Goal: Transaction & Acquisition: Purchase product/service

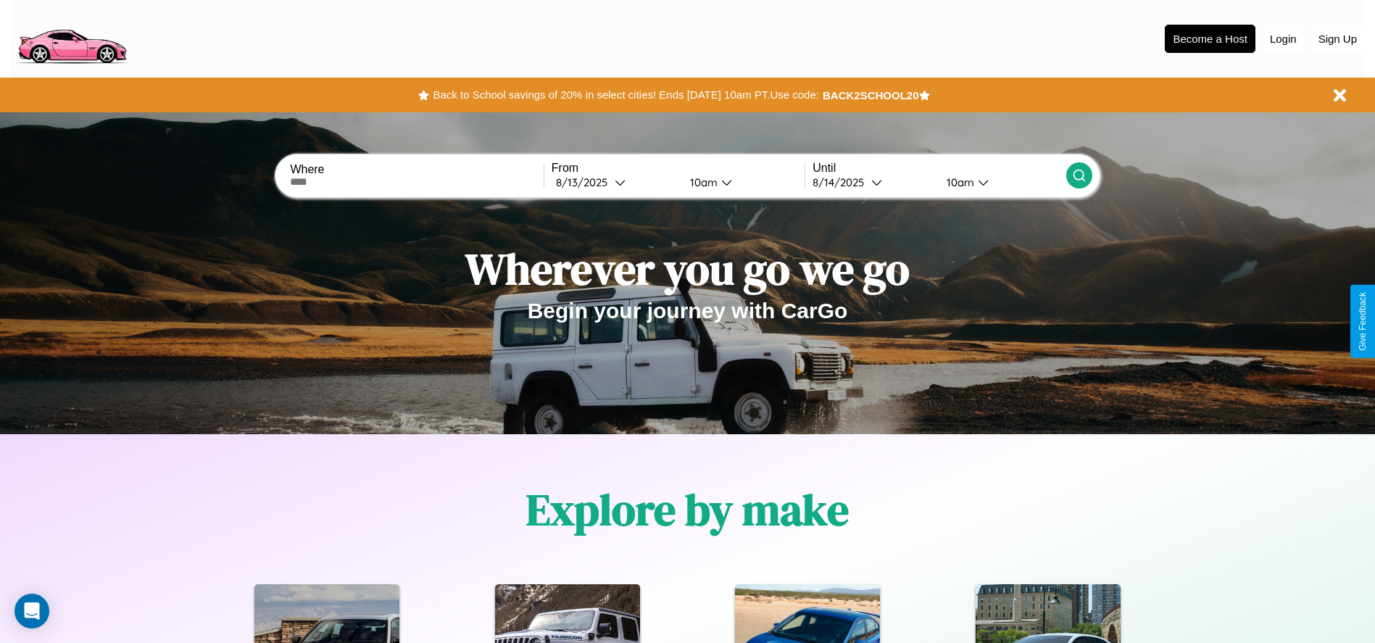
click at [417, 182] on input "text" at bounding box center [416, 182] width 253 height 12
type input "******"
click at [615, 182] on icon at bounding box center [620, 182] width 11 height 11
select select "*"
select select "****"
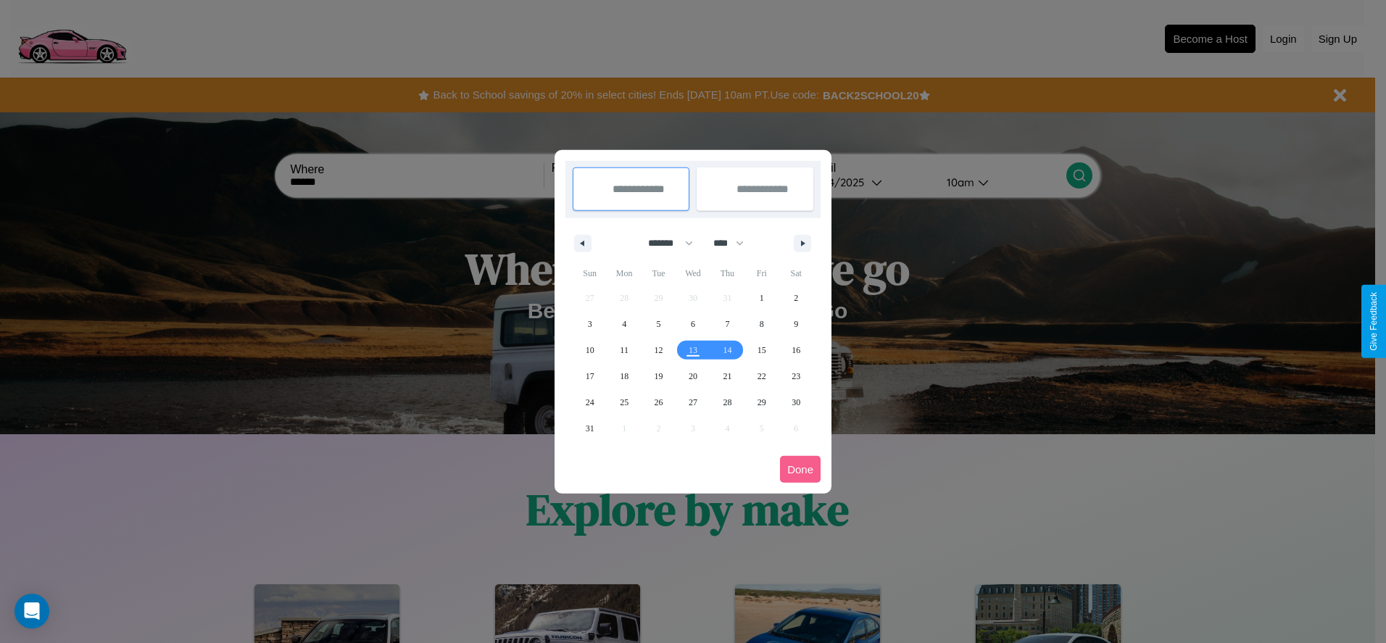
click at [664, 243] on select "******* ******** ***** ***** *** **** **** ****** ********* ******* ******** **…" at bounding box center [668, 243] width 62 height 24
select select "**"
click at [624, 323] on span "3" at bounding box center [624, 324] width 4 height 26
type input "**********"
click at [692, 323] on span "5" at bounding box center [693, 324] width 4 height 26
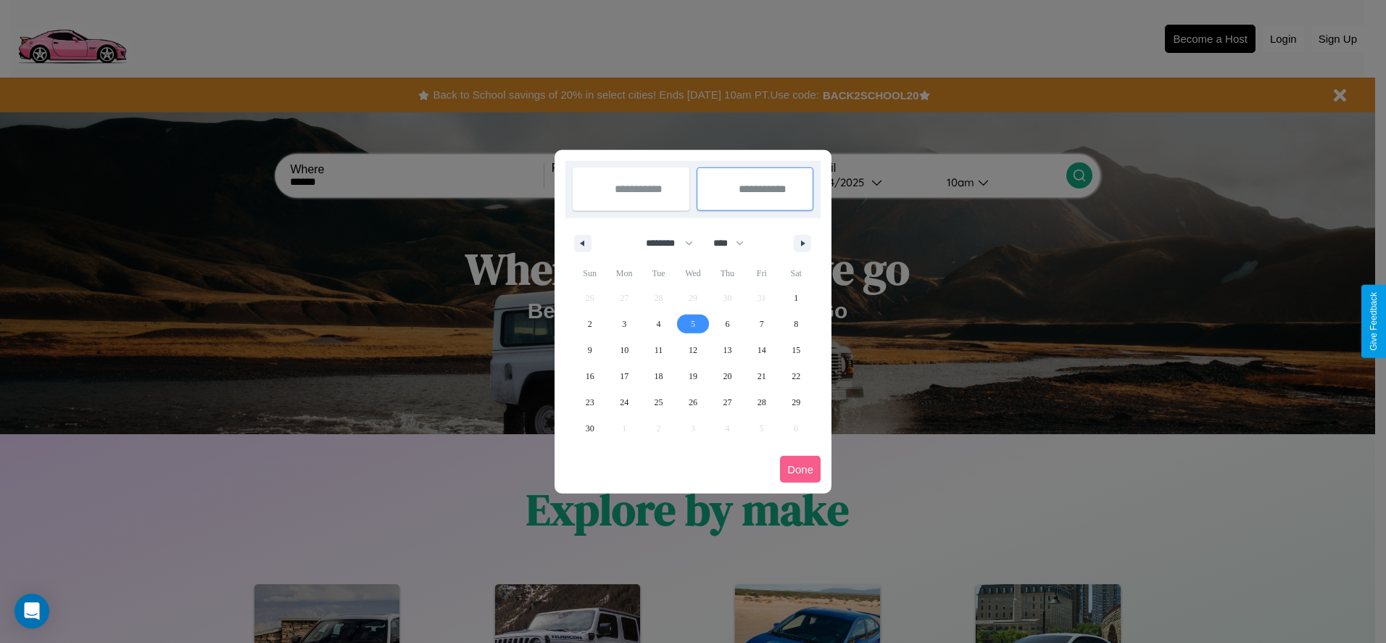
type input "**********"
click at [800, 469] on button "Done" at bounding box center [800, 469] width 41 height 27
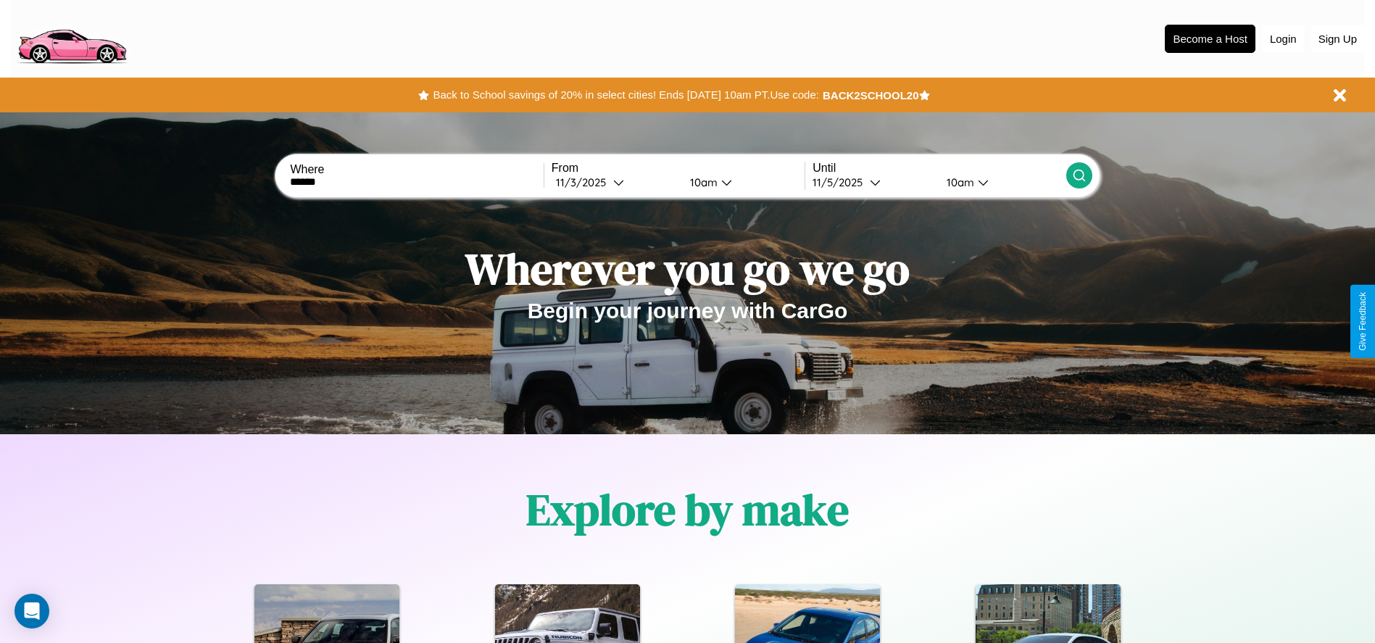
click at [1078, 175] on icon at bounding box center [1079, 175] width 14 height 14
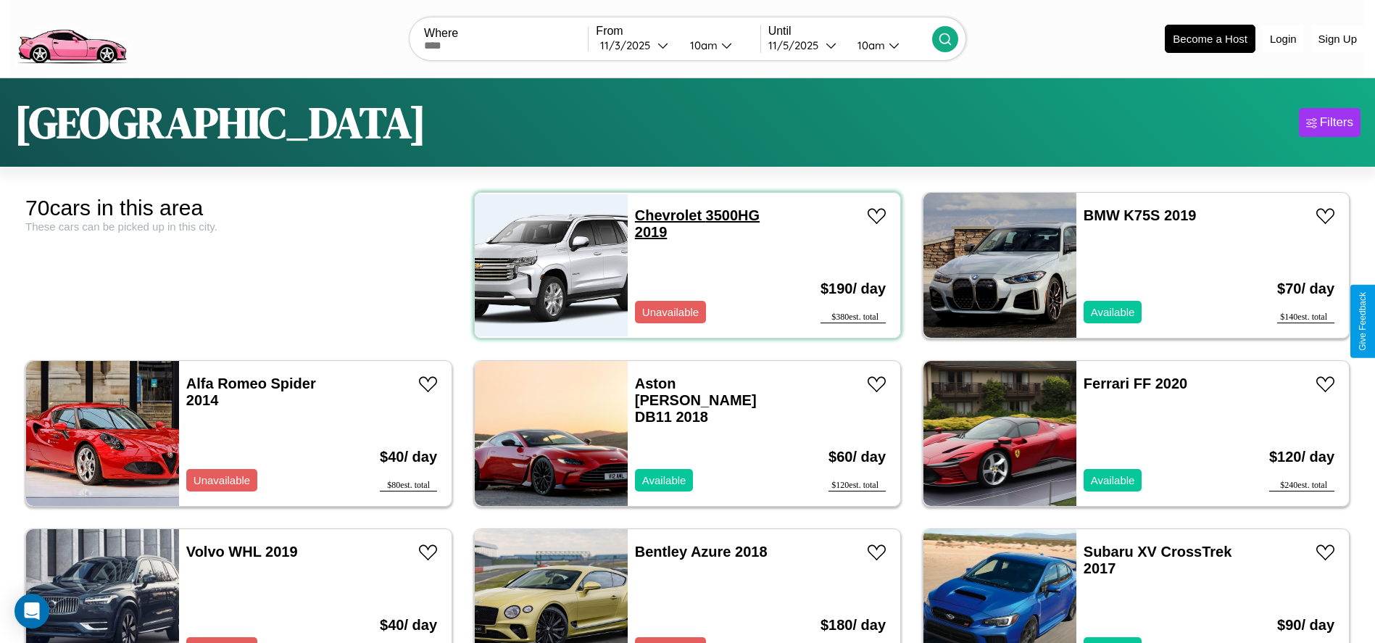
click at [662, 215] on link "Chevrolet 3500HG 2019" at bounding box center [697, 223] width 125 height 33
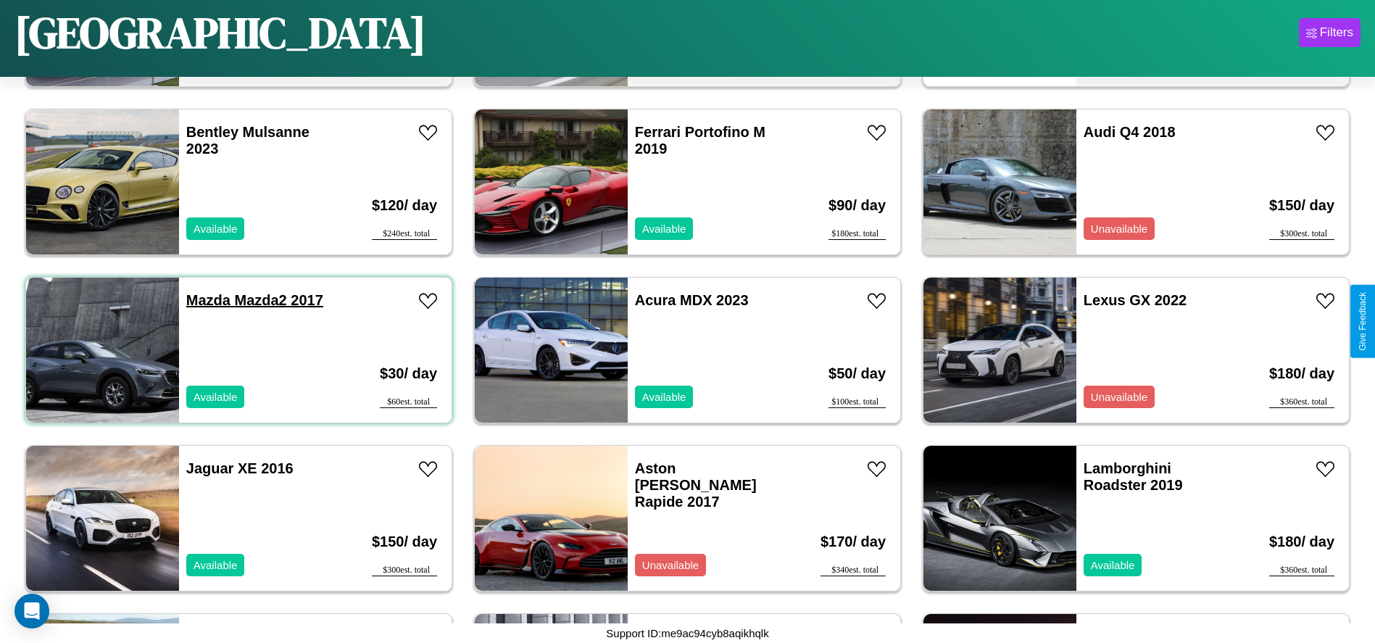
click at [207, 300] on link "Mazda Mazda2 2017" at bounding box center [254, 300] width 137 height 16
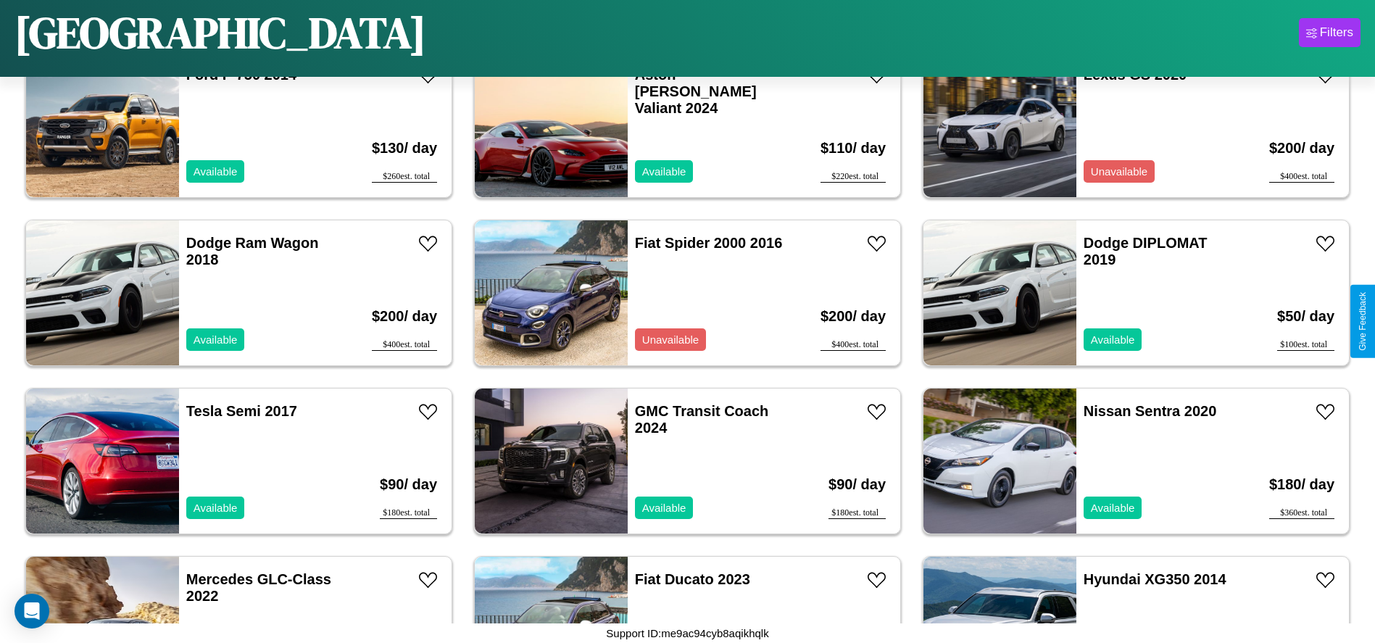
scroll to position [2179, 0]
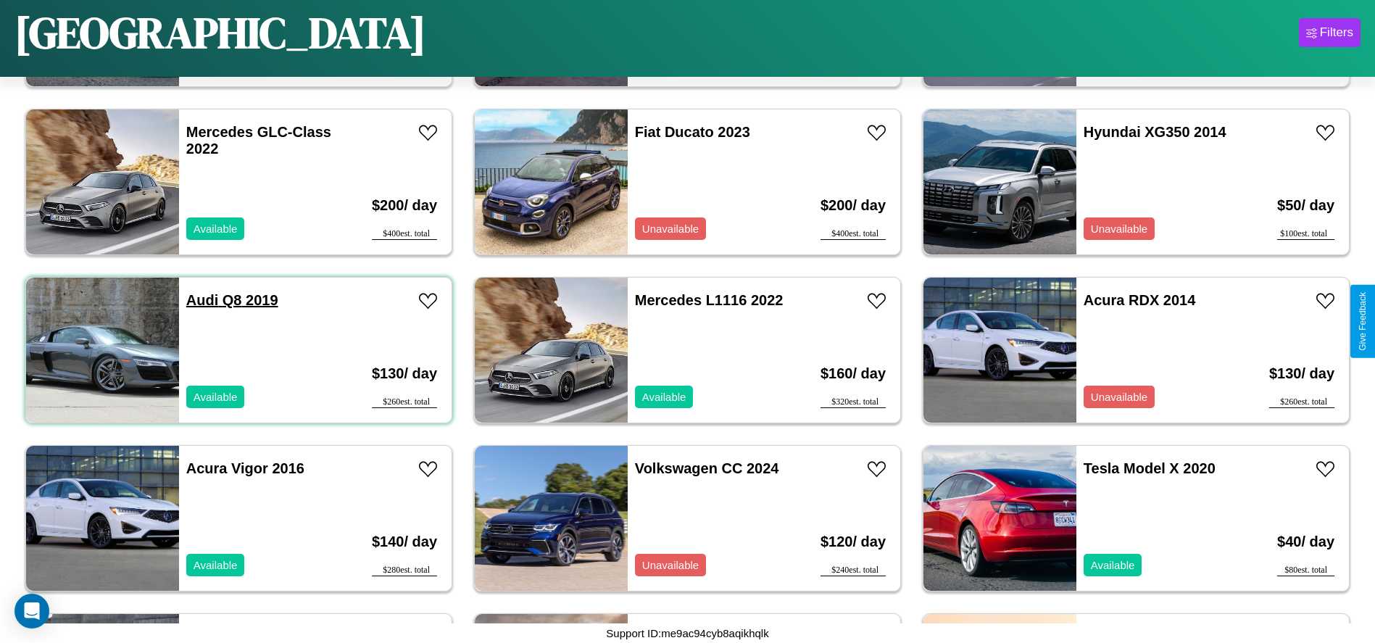
click at [201, 300] on link "Audi Q8 2019" at bounding box center [232, 300] width 92 height 16
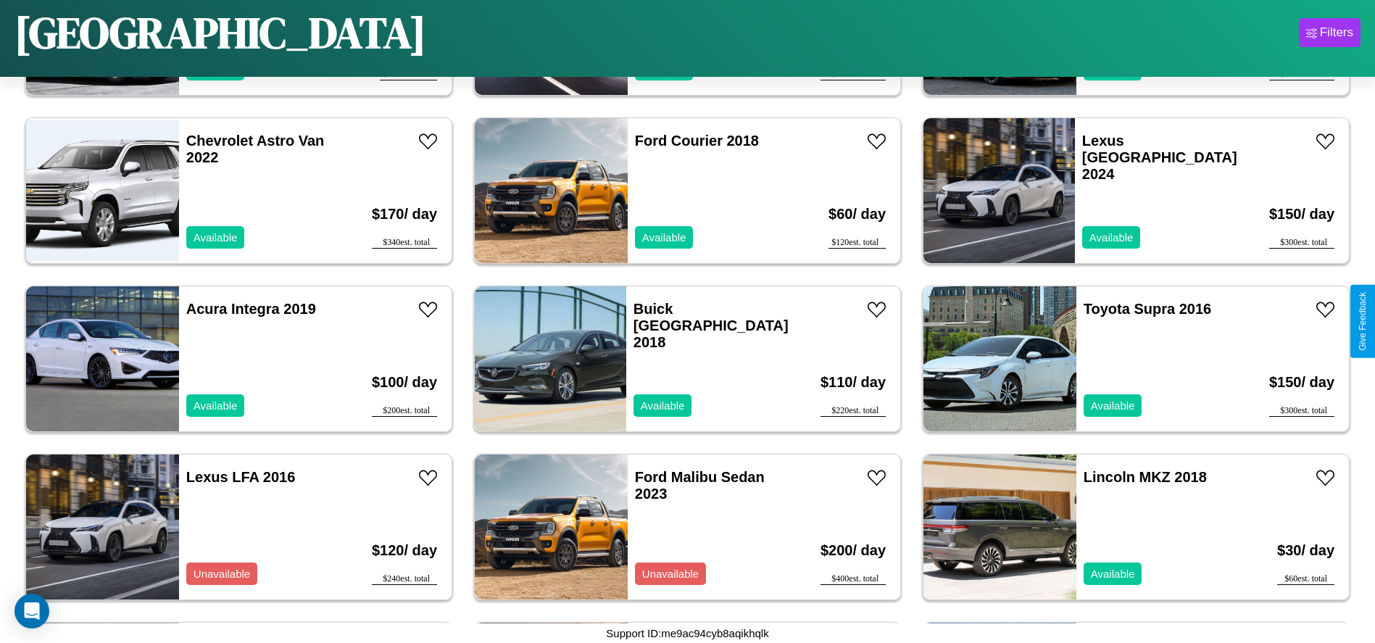
scroll to position [2852, 0]
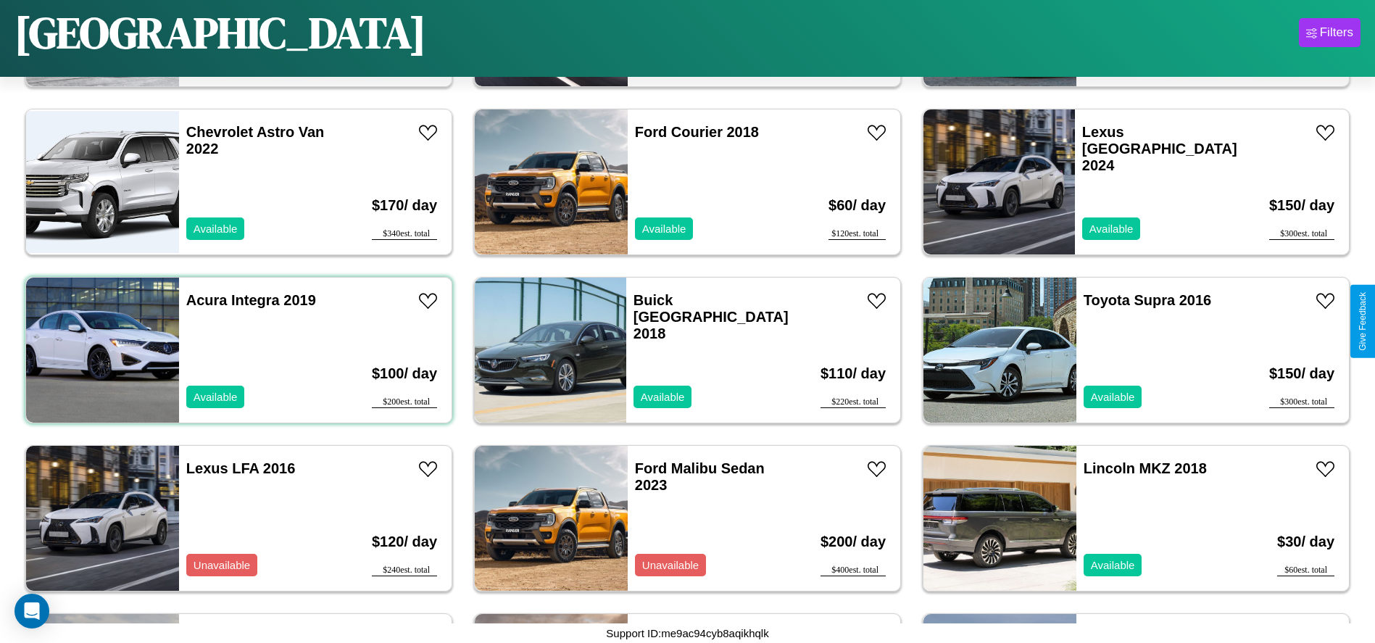
click at [237, 350] on div "Acura Integra 2019 Available" at bounding box center [262, 350] width 167 height 145
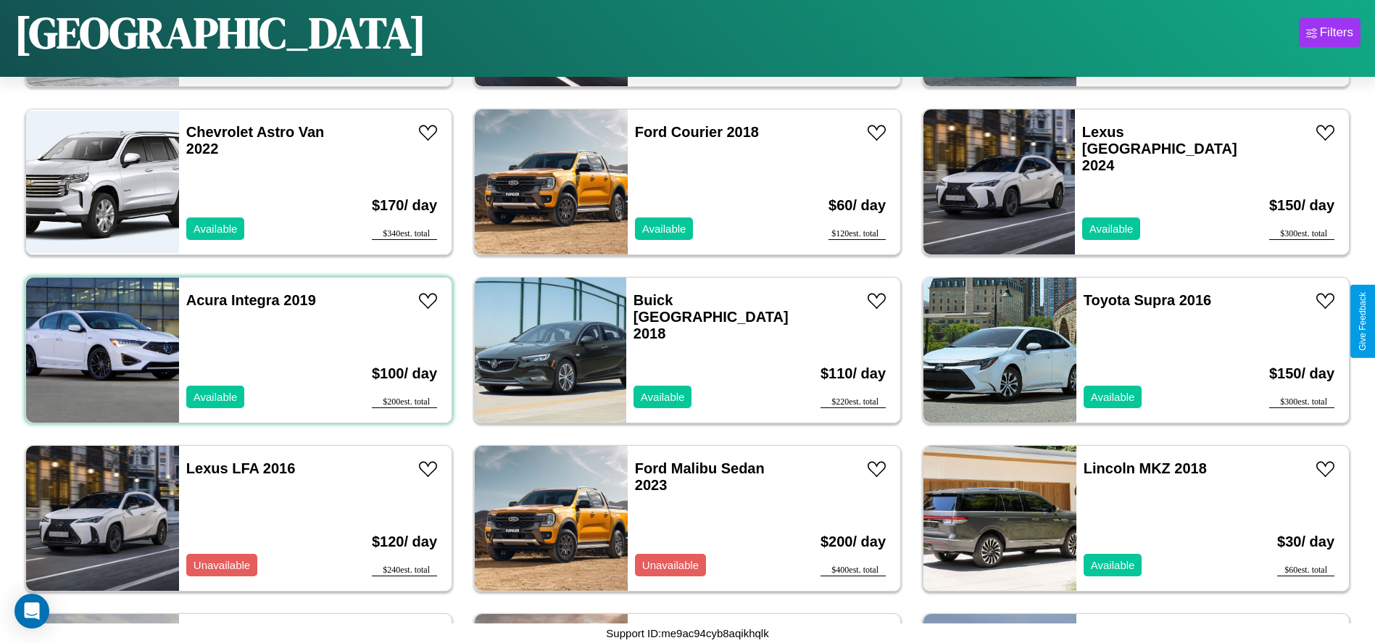
click at [237, 350] on div "Acura Integra 2019 Available" at bounding box center [262, 350] width 167 height 145
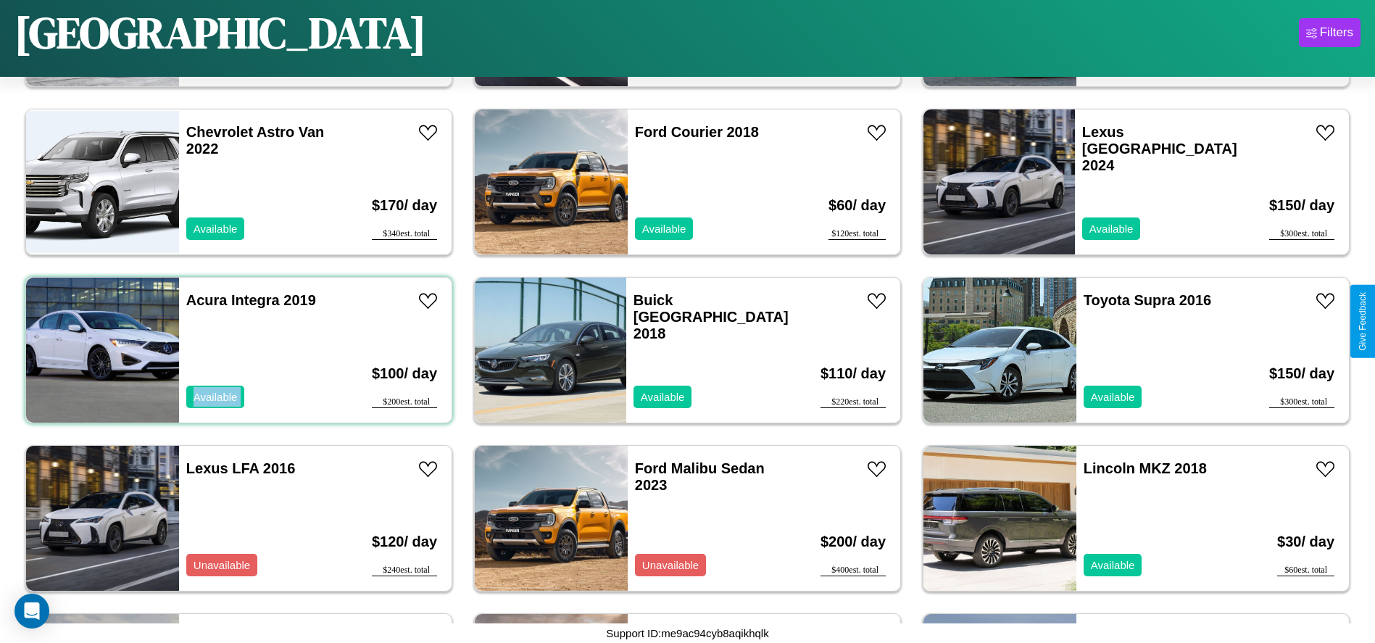
click at [237, 350] on div "Acura Integra 2019 Available" at bounding box center [262, 350] width 167 height 145
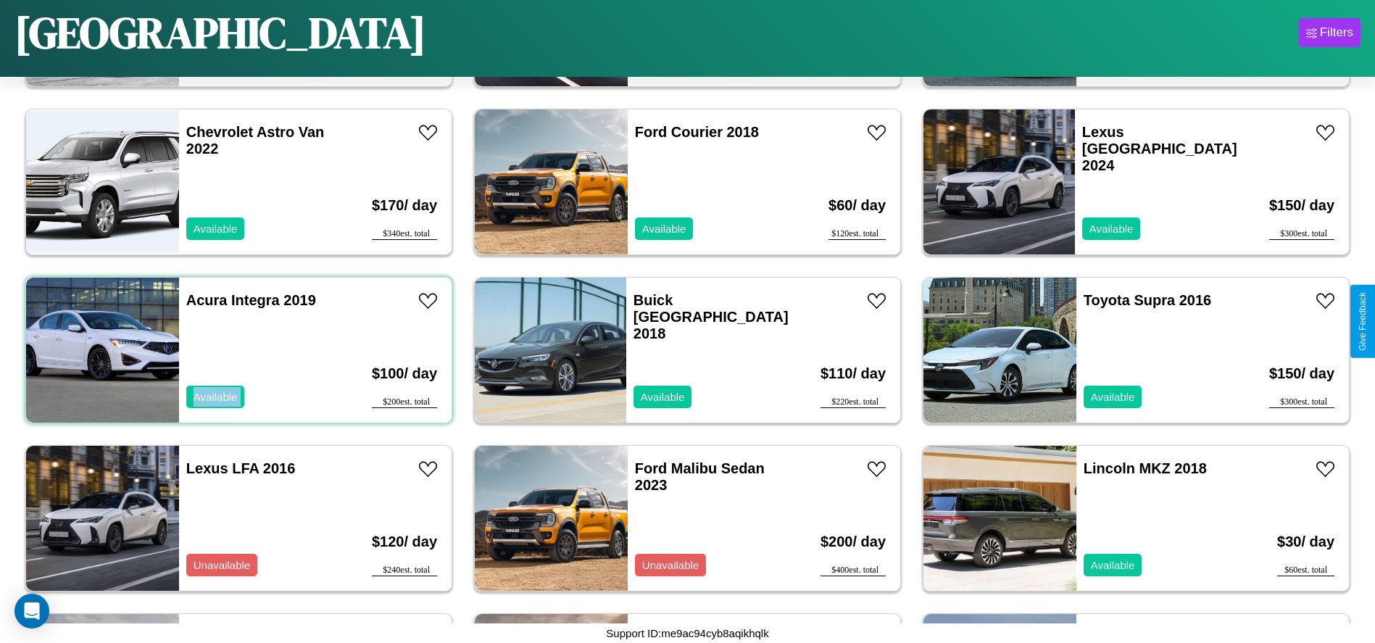
click at [237, 350] on div "Acura Integra 2019 Available" at bounding box center [262, 350] width 167 height 145
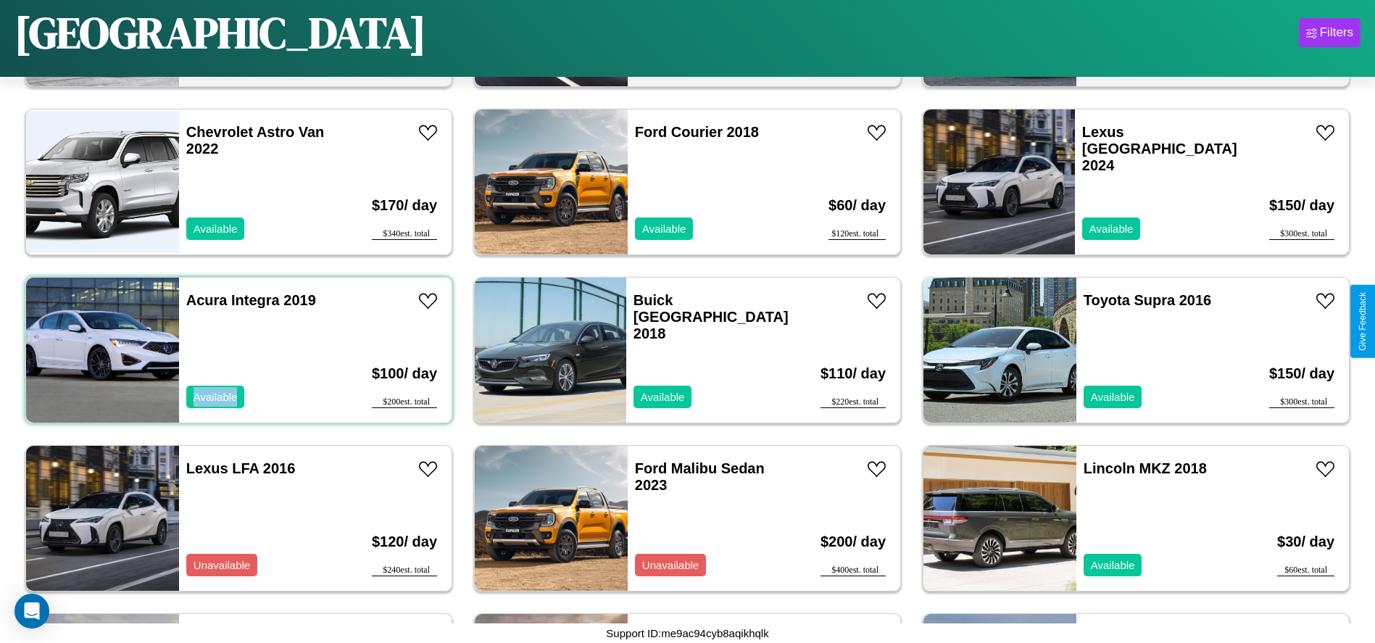
click at [237, 350] on div "Acura Integra 2019 Available" at bounding box center [262, 350] width 167 height 145
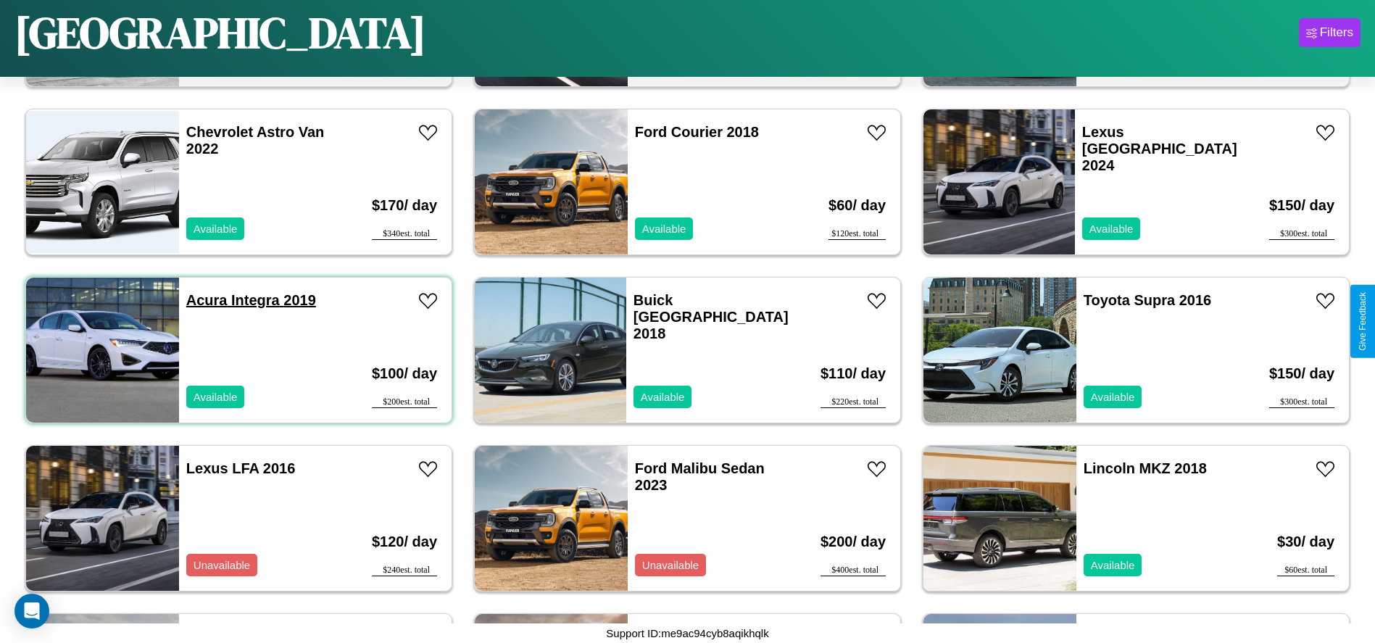
click at [205, 300] on link "Acura Integra 2019" at bounding box center [251, 300] width 130 height 16
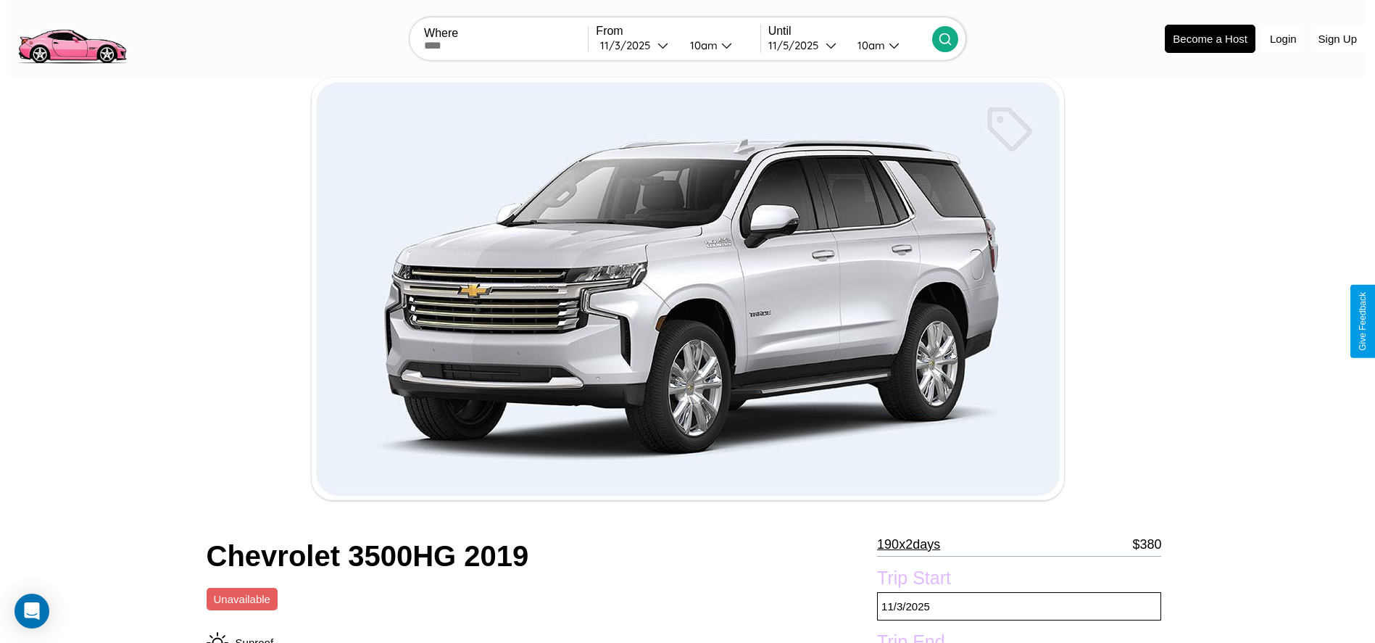
scroll to position [418, 0]
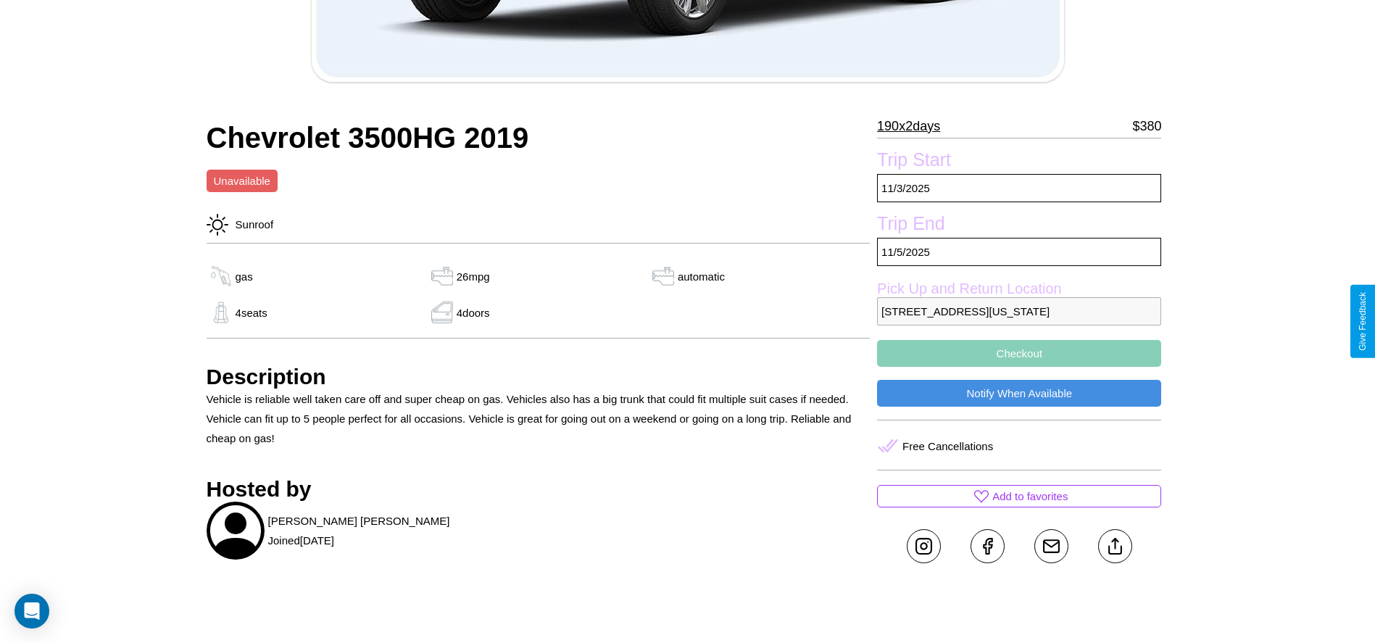
click at [1019, 321] on p "3628 Center Street Boston Massachusetts 48319 United States" at bounding box center [1019, 311] width 284 height 28
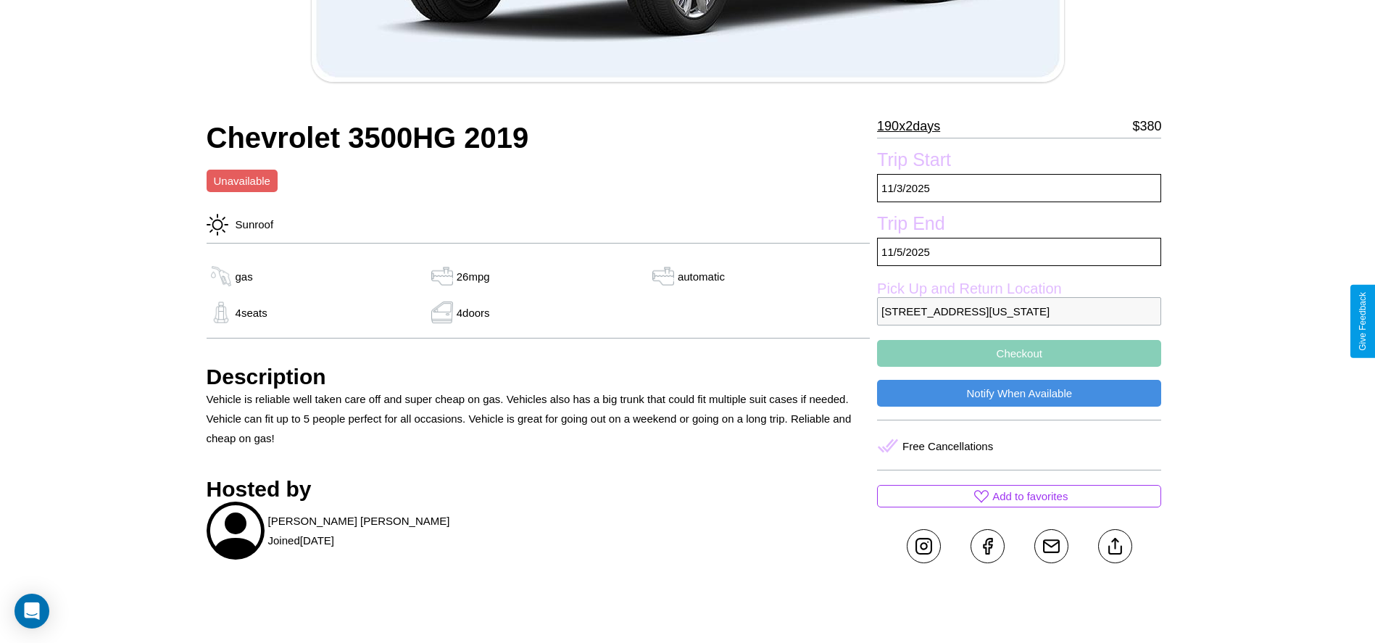
click at [1019, 321] on p "3628 Center Street Boston Massachusetts 48319 United States" at bounding box center [1019, 311] width 284 height 28
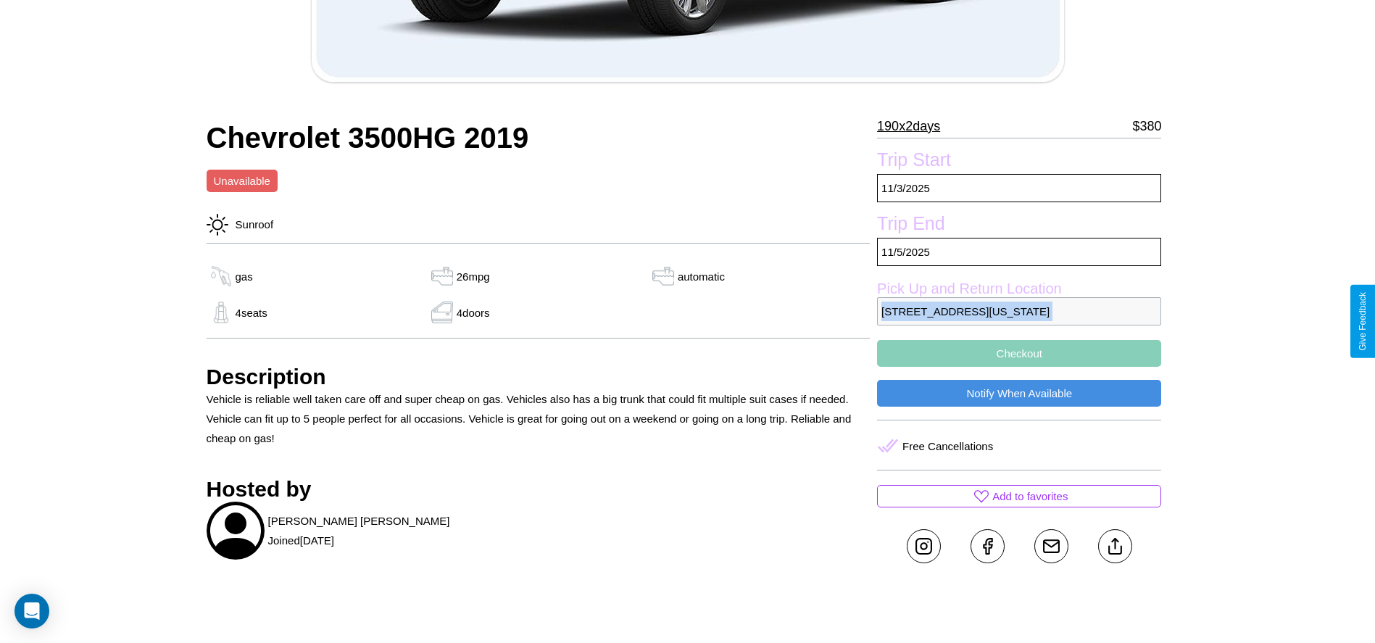
click at [1019, 321] on p "3628 Center Street Boston Massachusetts 48319 United States" at bounding box center [1019, 311] width 284 height 28
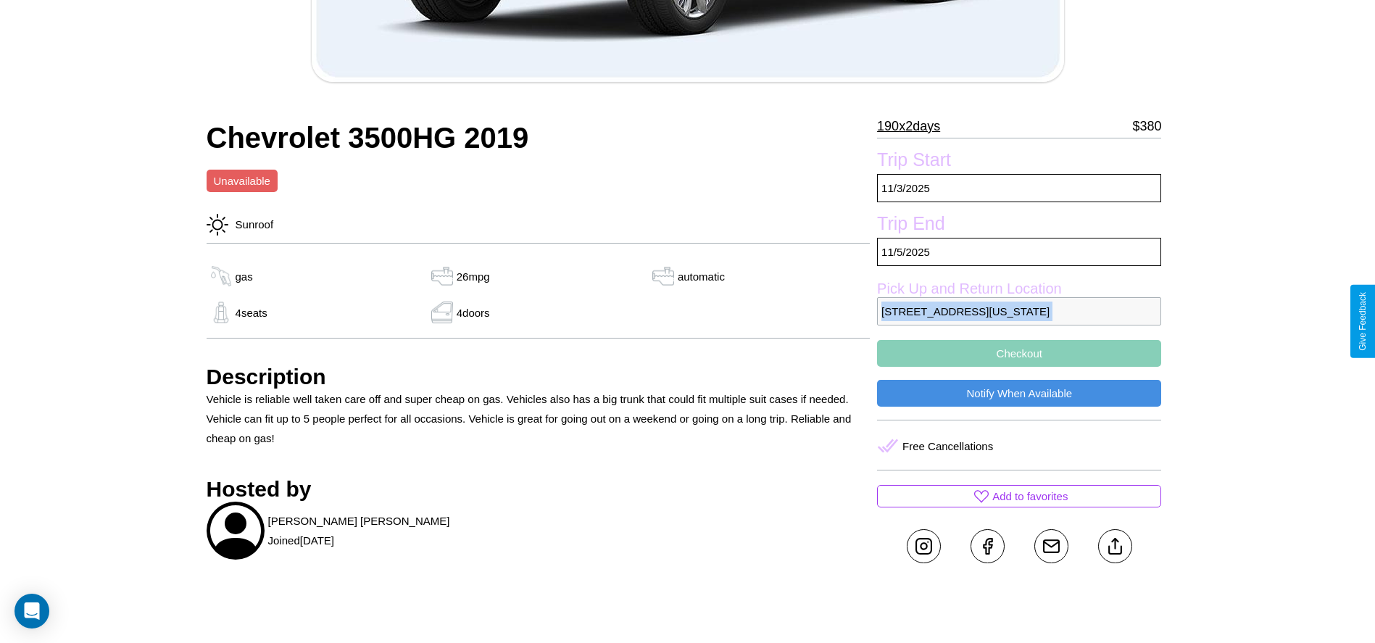
click at [1019, 321] on p "3628 Center Street Boston Massachusetts 48319 United States" at bounding box center [1019, 311] width 284 height 28
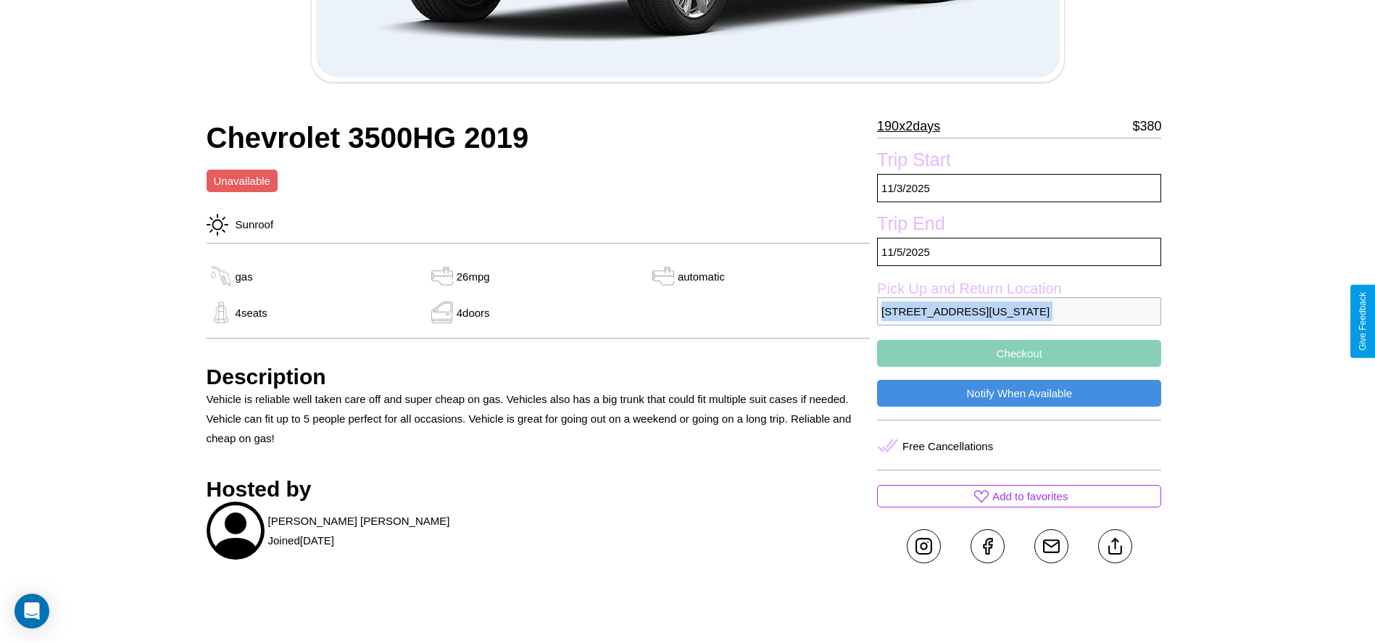
click at [1019, 321] on p "3628 Center Street Boston Massachusetts 48319 United States" at bounding box center [1019, 311] width 284 height 28
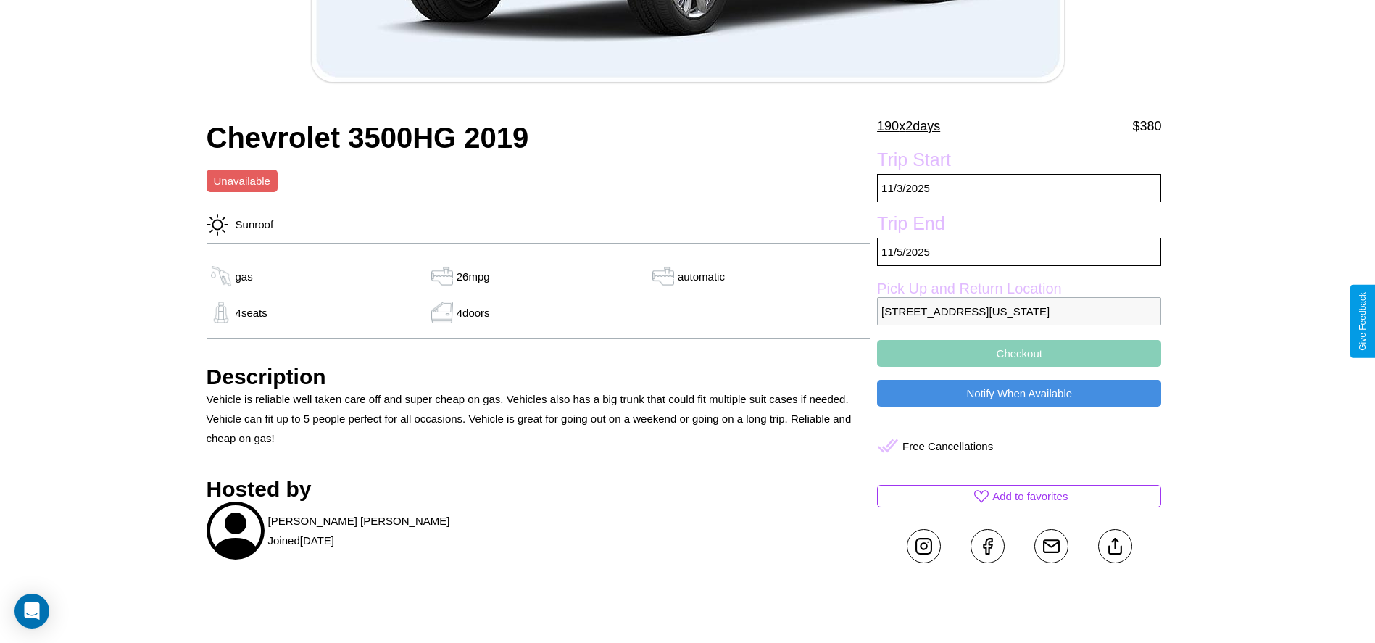
scroll to position [470, 0]
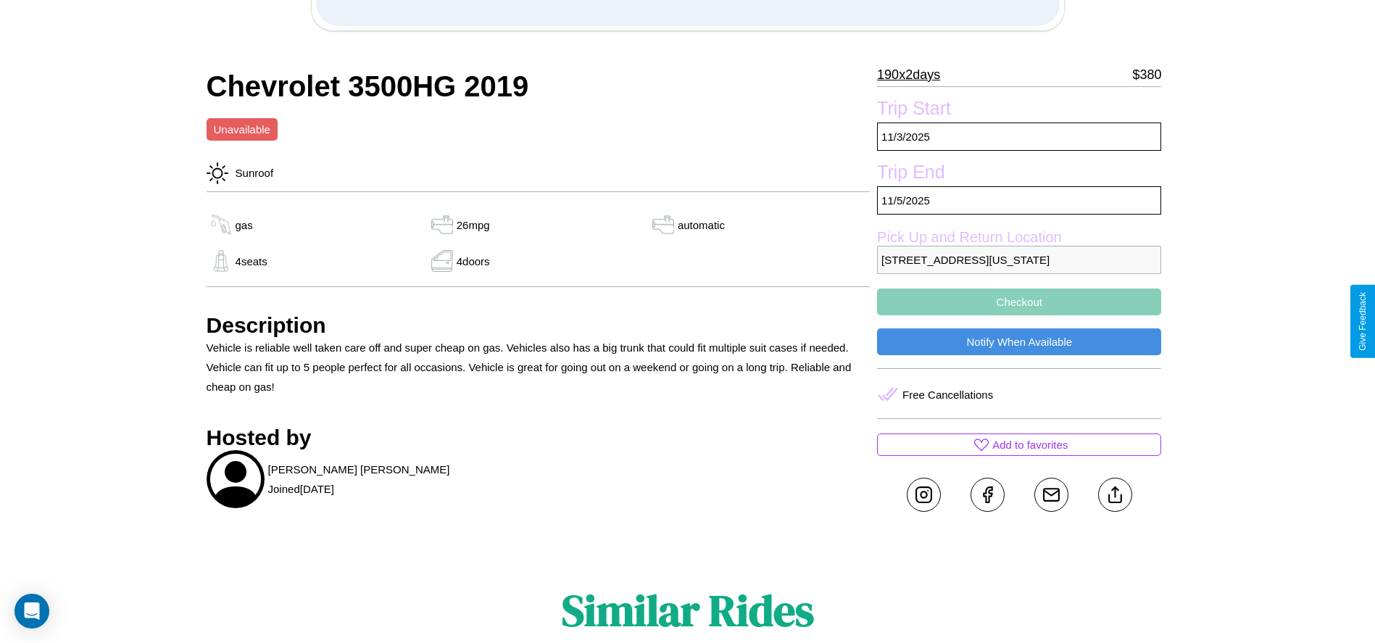
click at [1019, 315] on button "Checkout" at bounding box center [1019, 301] width 284 height 27
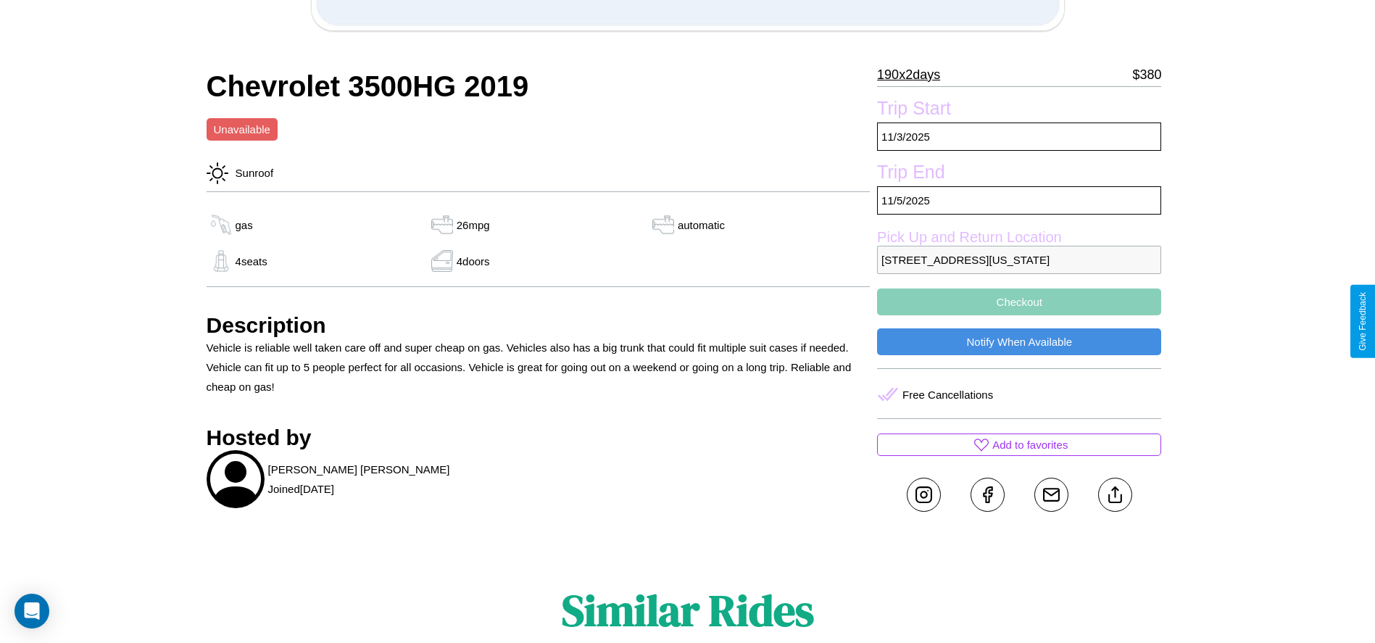
click at [1019, 315] on button "Checkout" at bounding box center [1019, 301] width 284 height 27
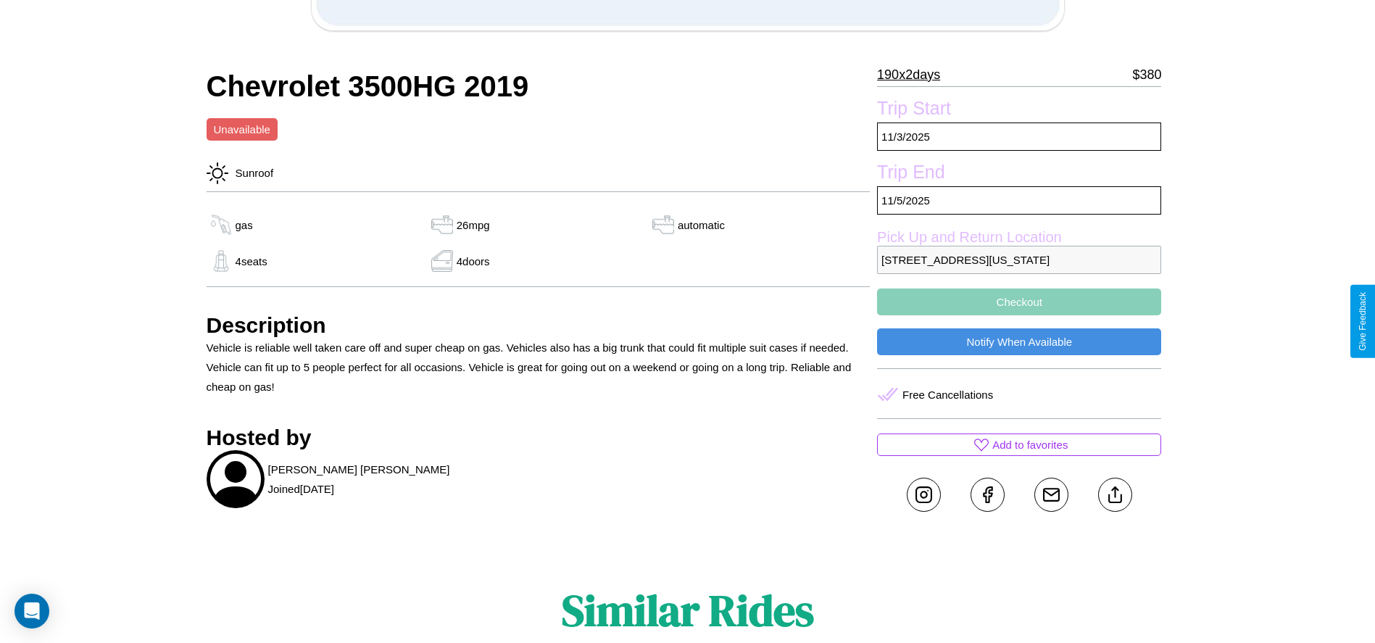
click at [1019, 315] on button "Checkout" at bounding box center [1019, 301] width 284 height 27
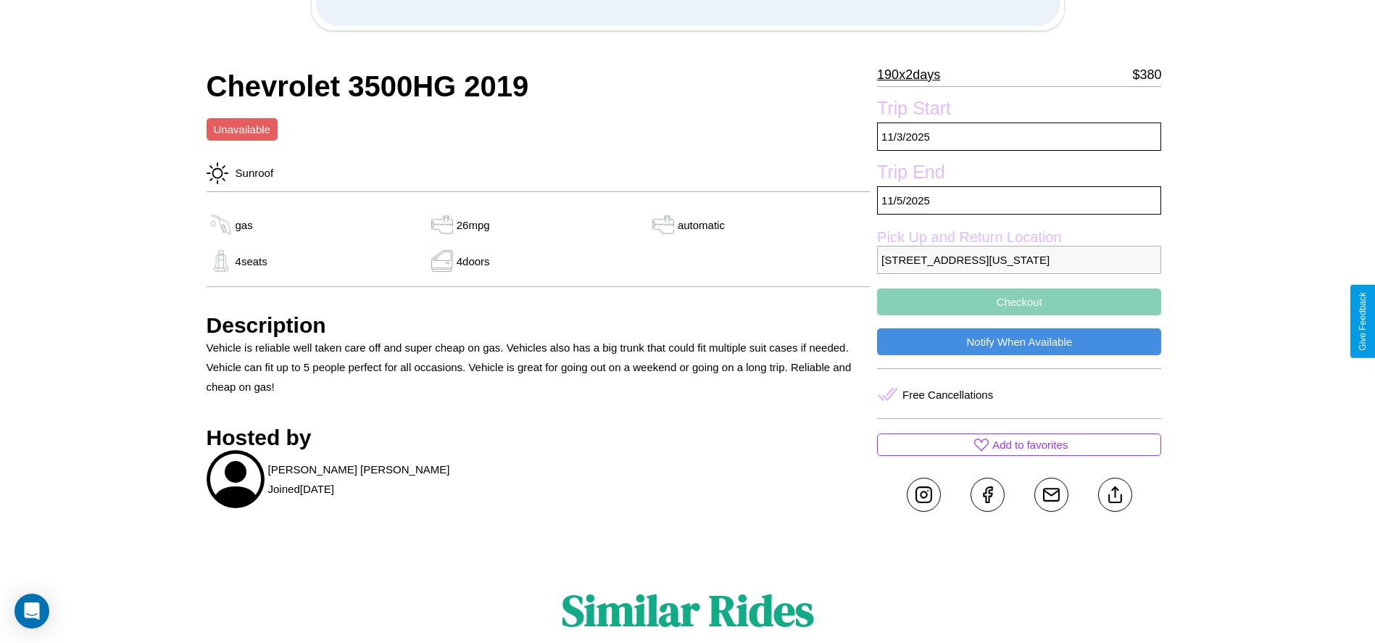
click at [1019, 315] on button "Checkout" at bounding box center [1019, 301] width 284 height 27
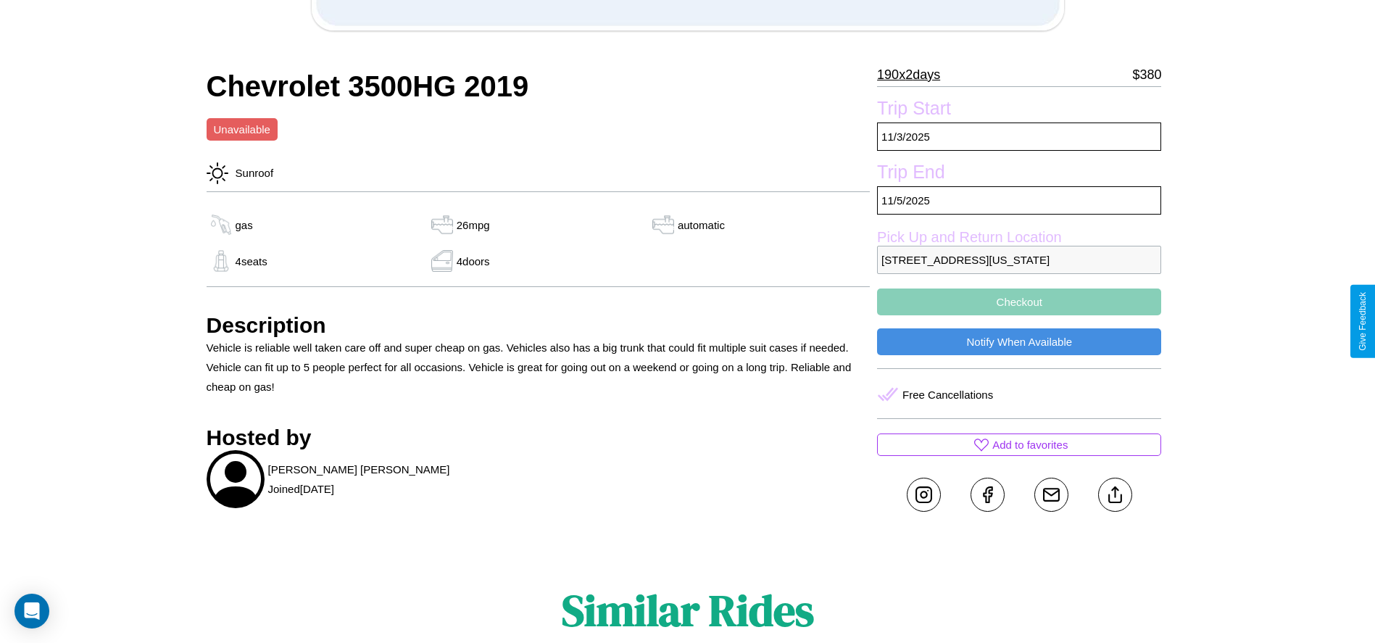
click at [1019, 315] on button "Checkout" at bounding box center [1019, 301] width 284 height 27
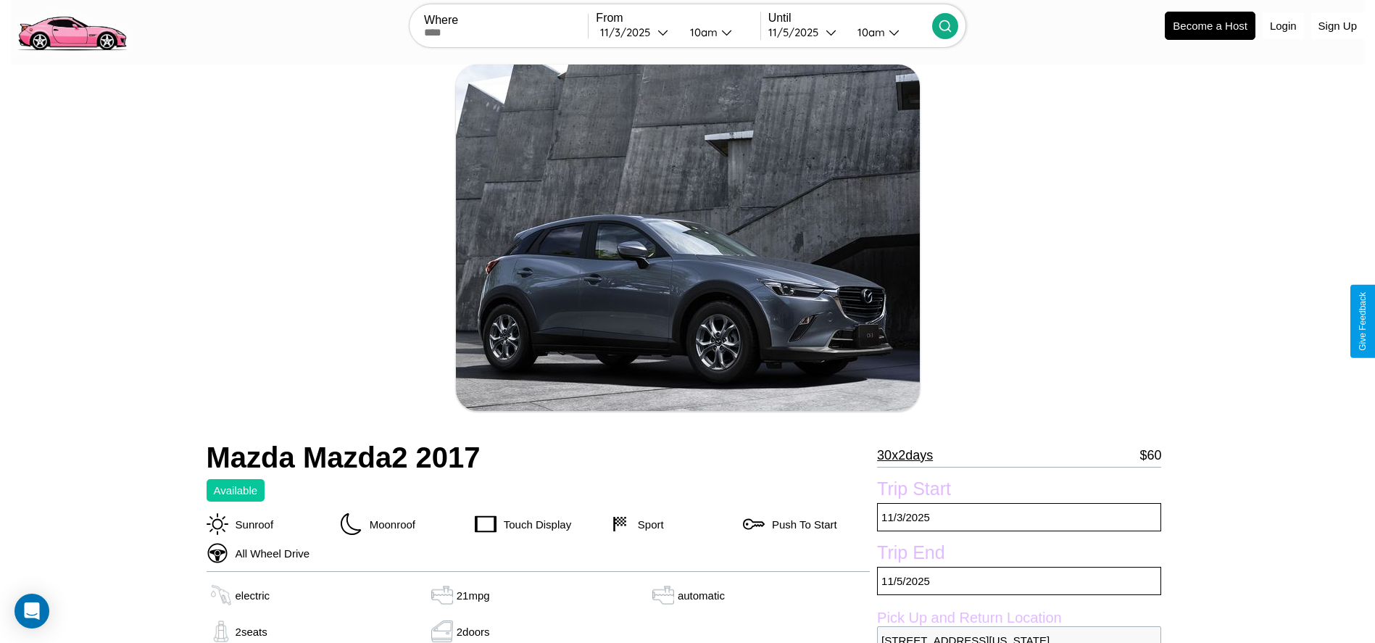
scroll to position [393, 0]
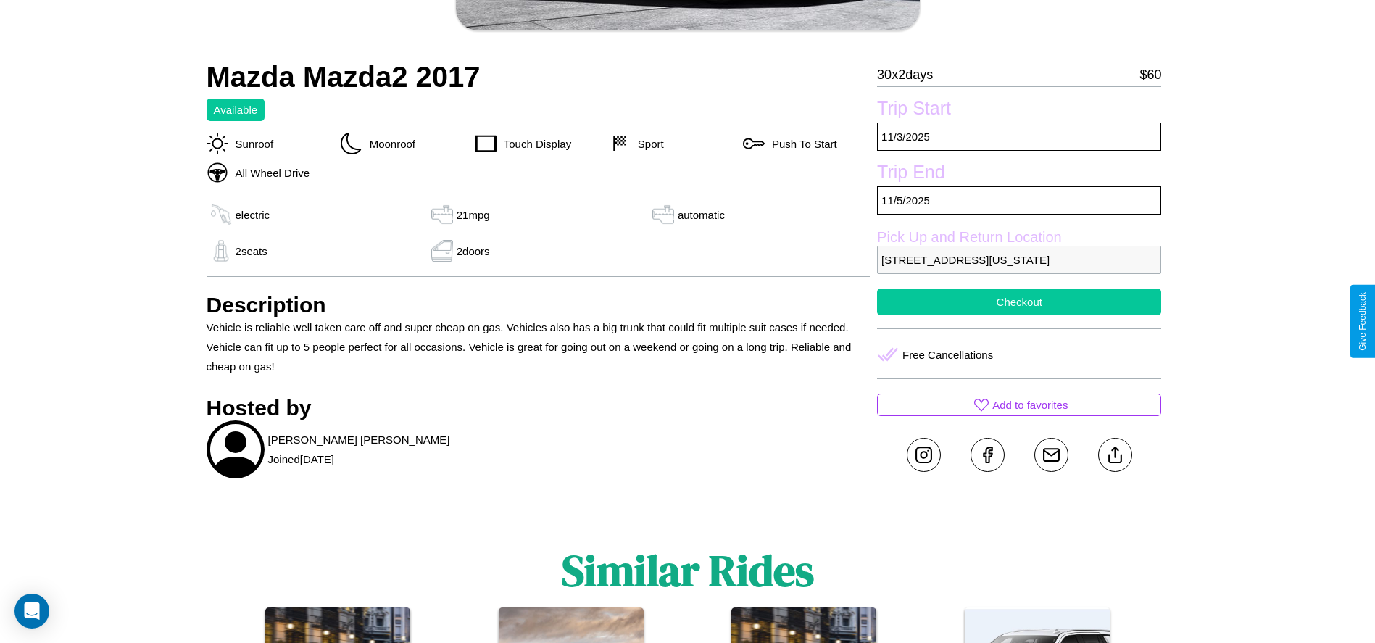
click at [1019, 315] on button "Checkout" at bounding box center [1019, 301] width 284 height 27
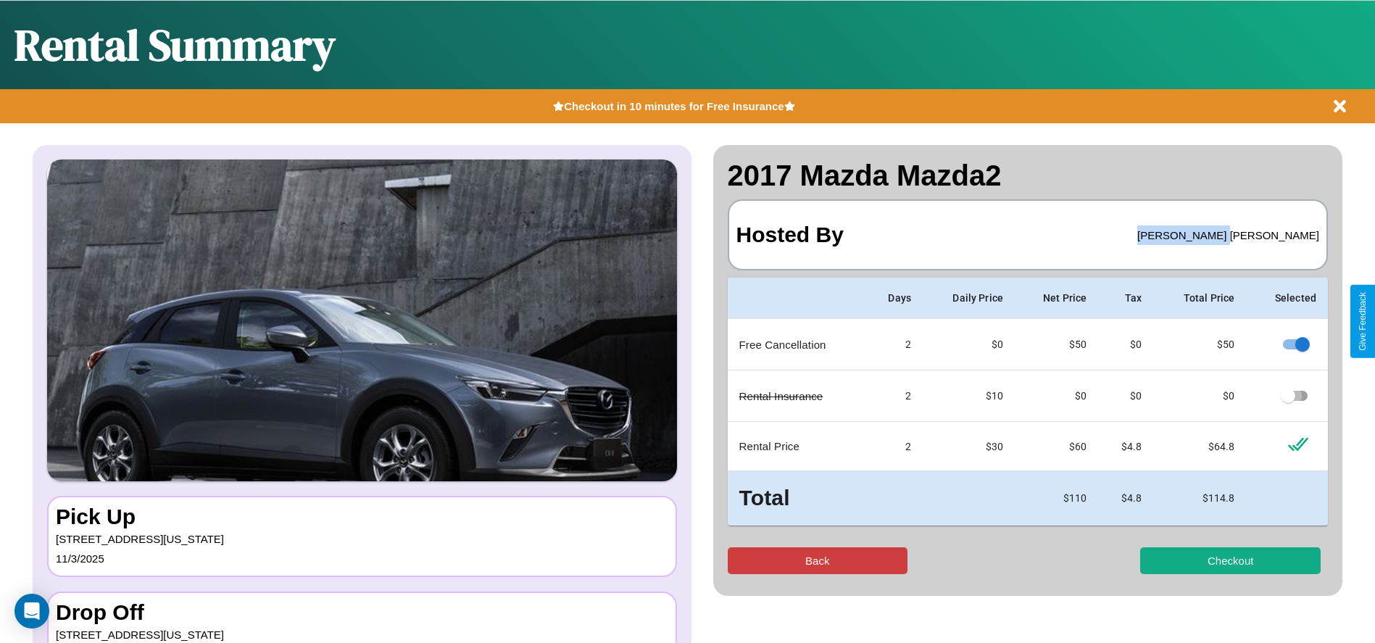
click at [817, 560] on button "Back" at bounding box center [818, 560] width 180 height 27
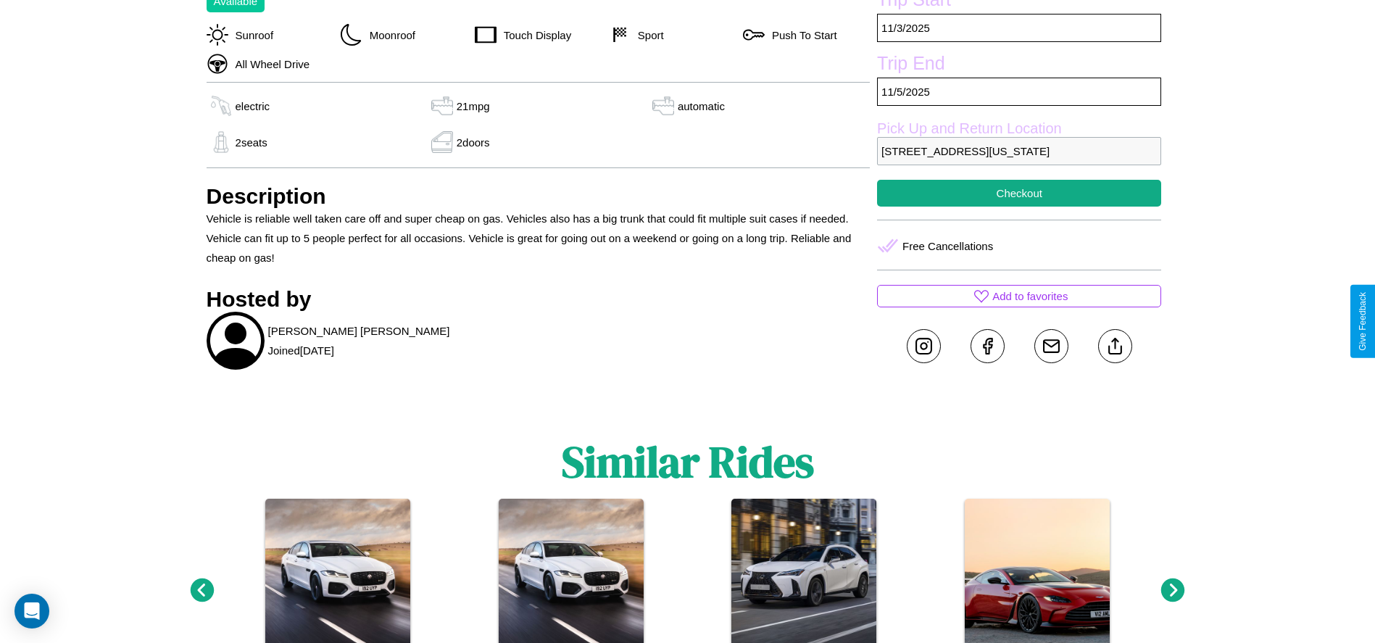
scroll to position [546, 0]
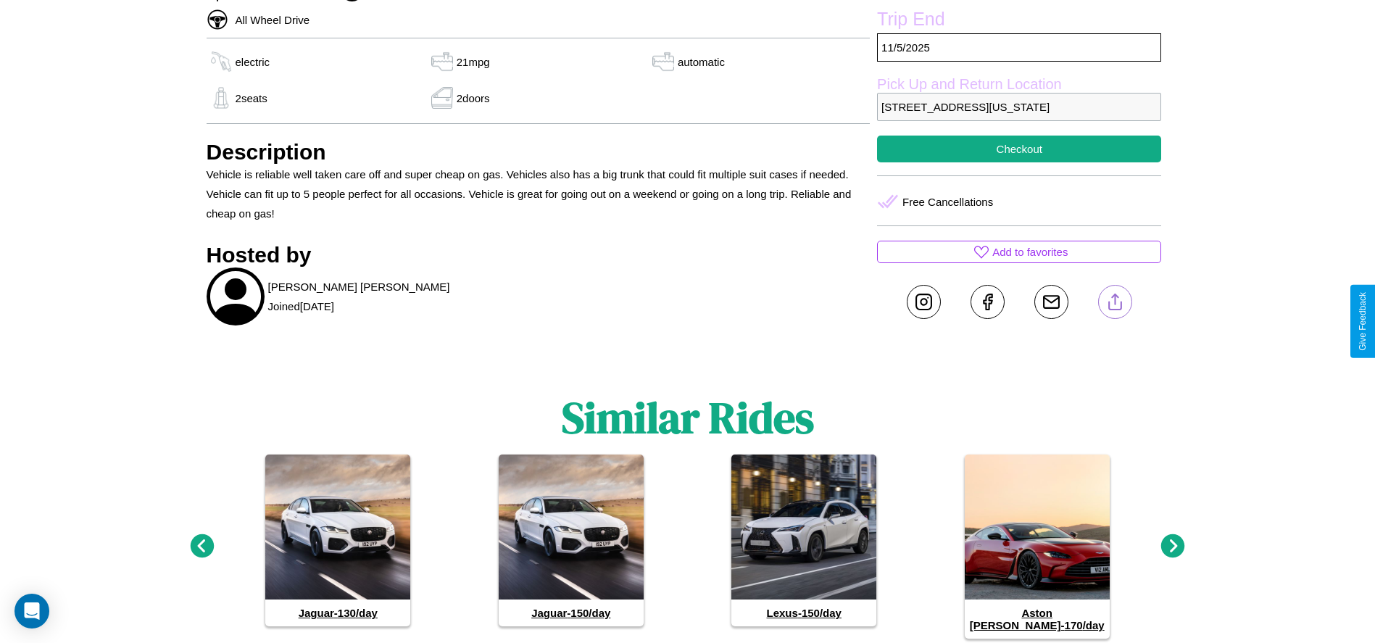
click at [1115, 304] on line at bounding box center [1115, 299] width 0 height 10
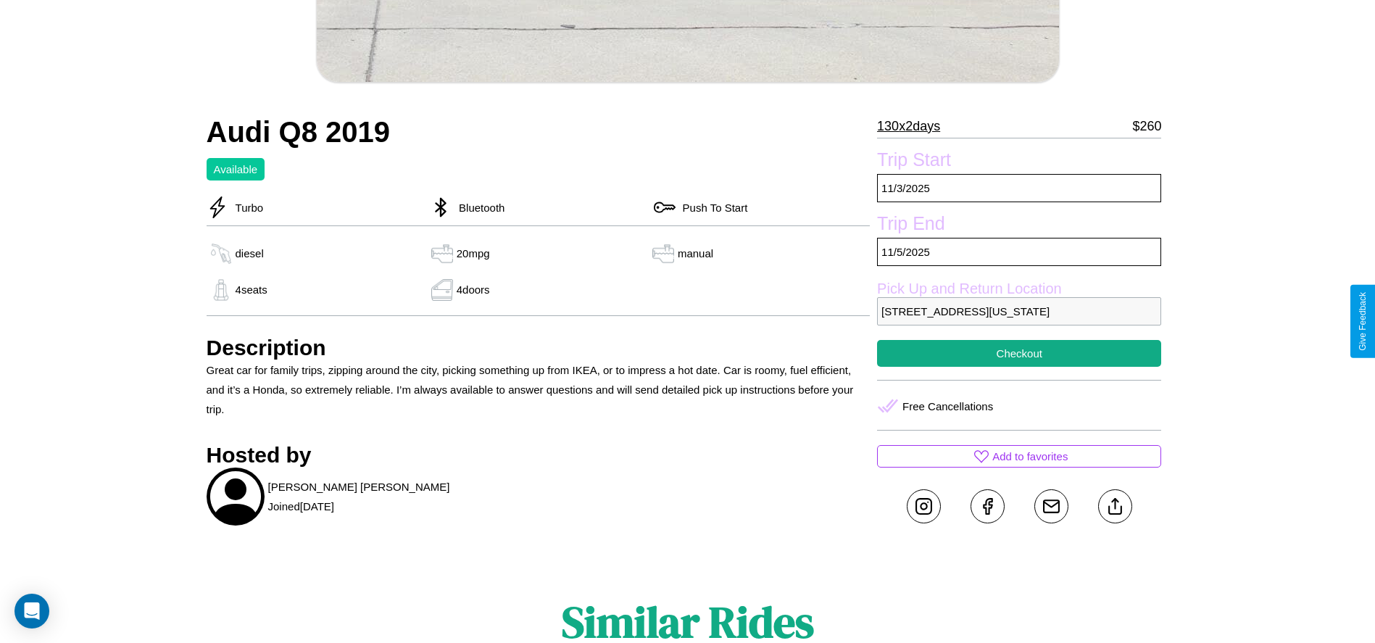
scroll to position [644, 0]
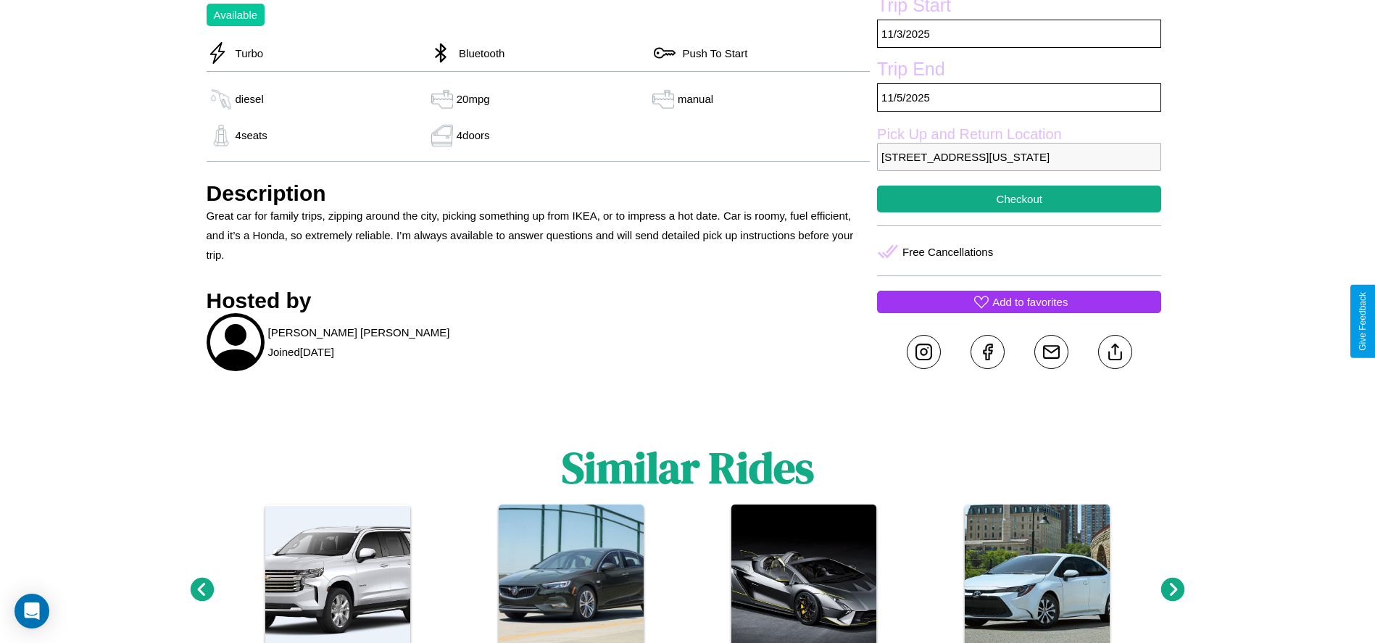
click at [1019, 312] on p "Add to favorites" at bounding box center [1029, 302] width 75 height 20
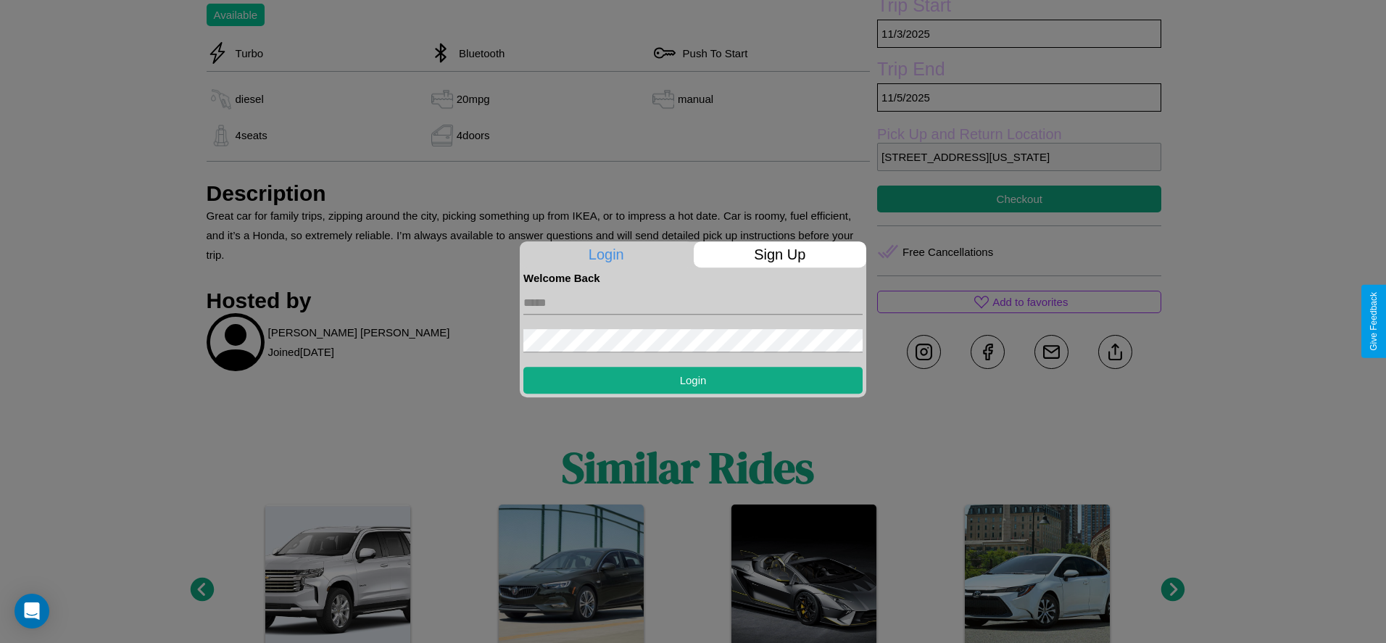
click at [779, 254] on p "Sign Up" at bounding box center [780, 254] width 173 height 26
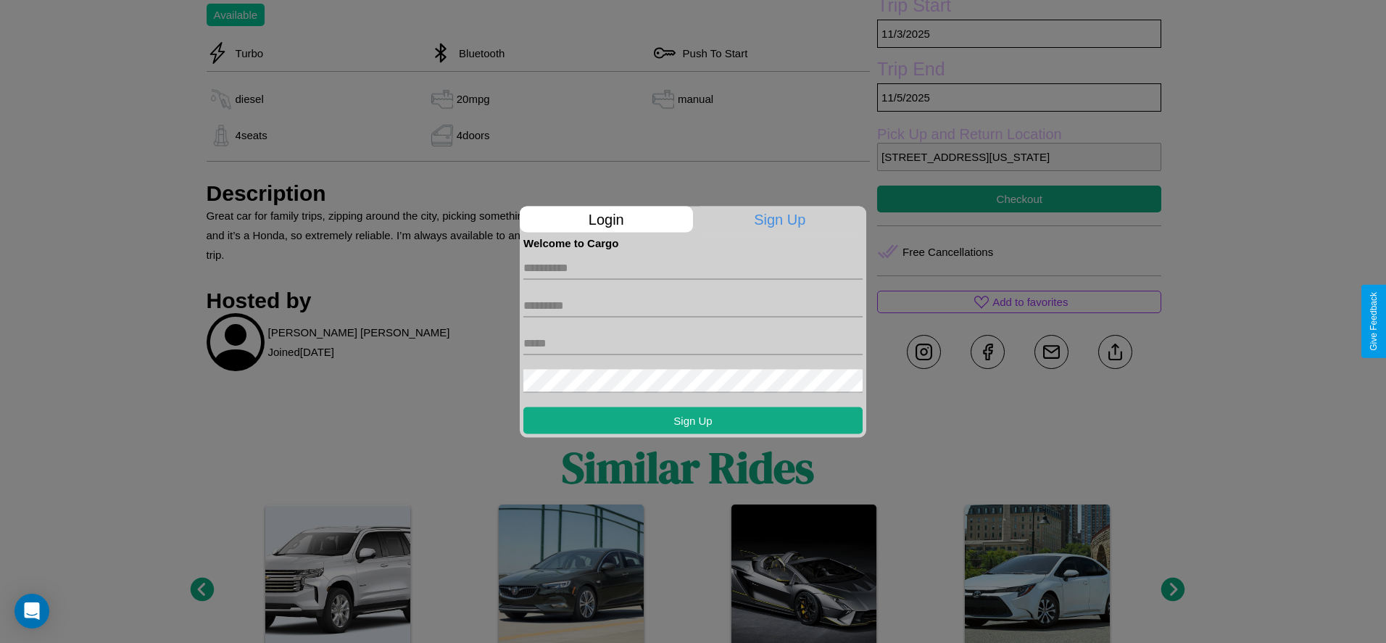
click at [693, 267] on input "text" at bounding box center [692, 267] width 339 height 23
type input "******"
click at [693, 305] on input "text" at bounding box center [692, 304] width 339 height 23
type input "*****"
click at [693, 343] on input "text" at bounding box center [692, 342] width 339 height 23
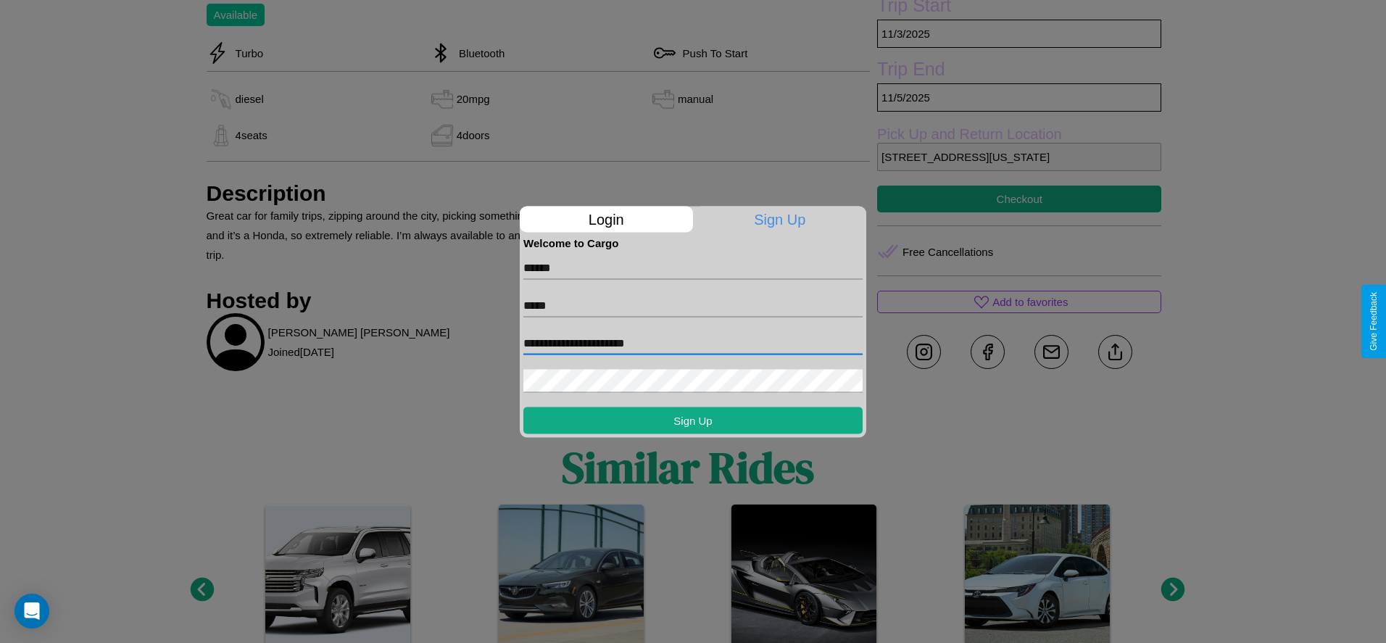
type input "**********"
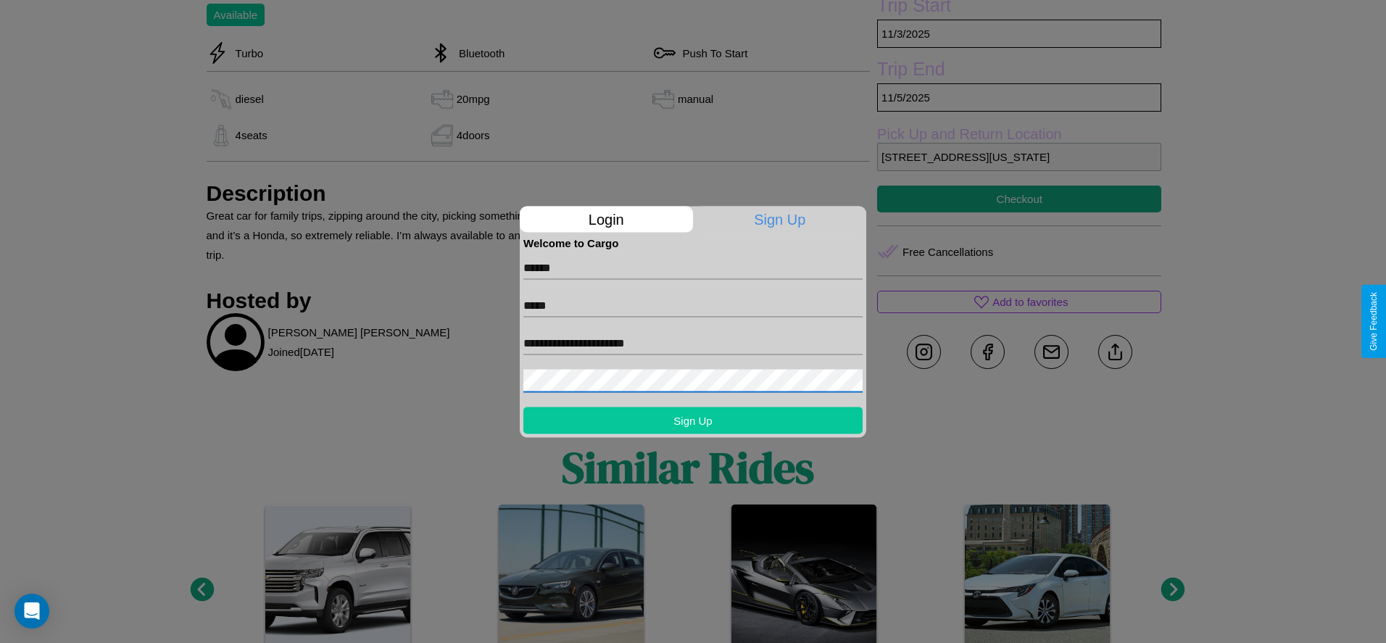
click at [693, 420] on button "Sign Up" at bounding box center [692, 420] width 339 height 27
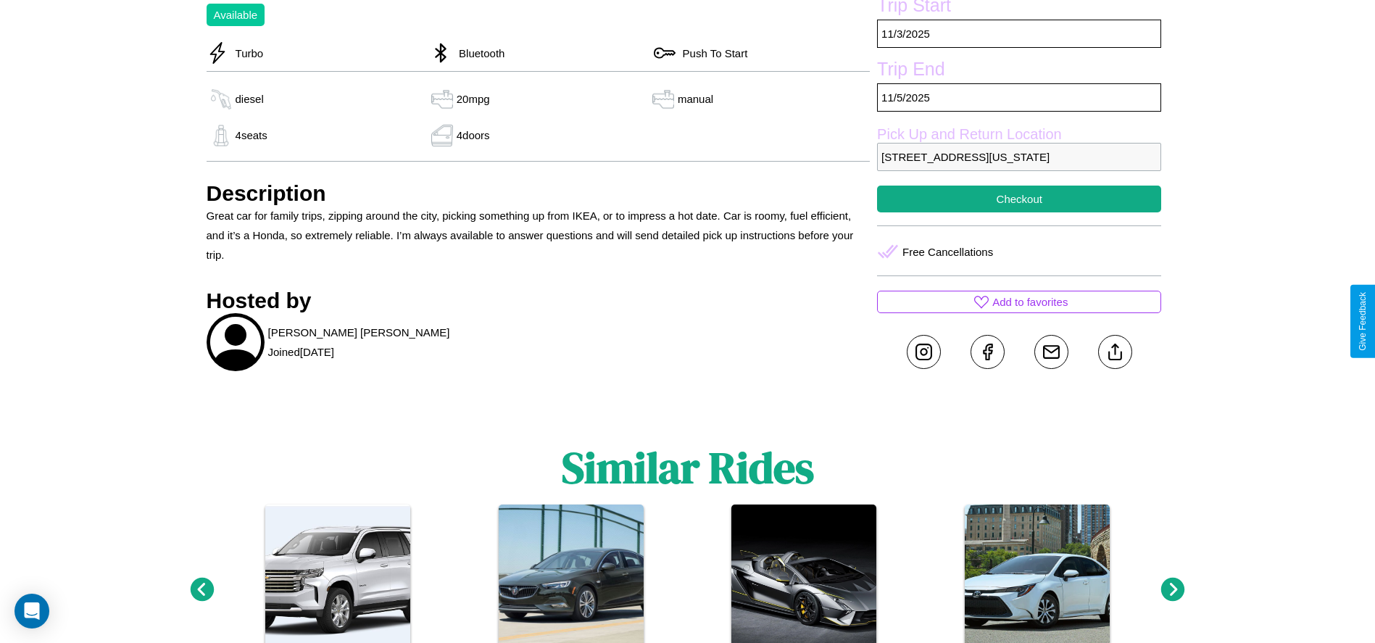
scroll to position [694, 0]
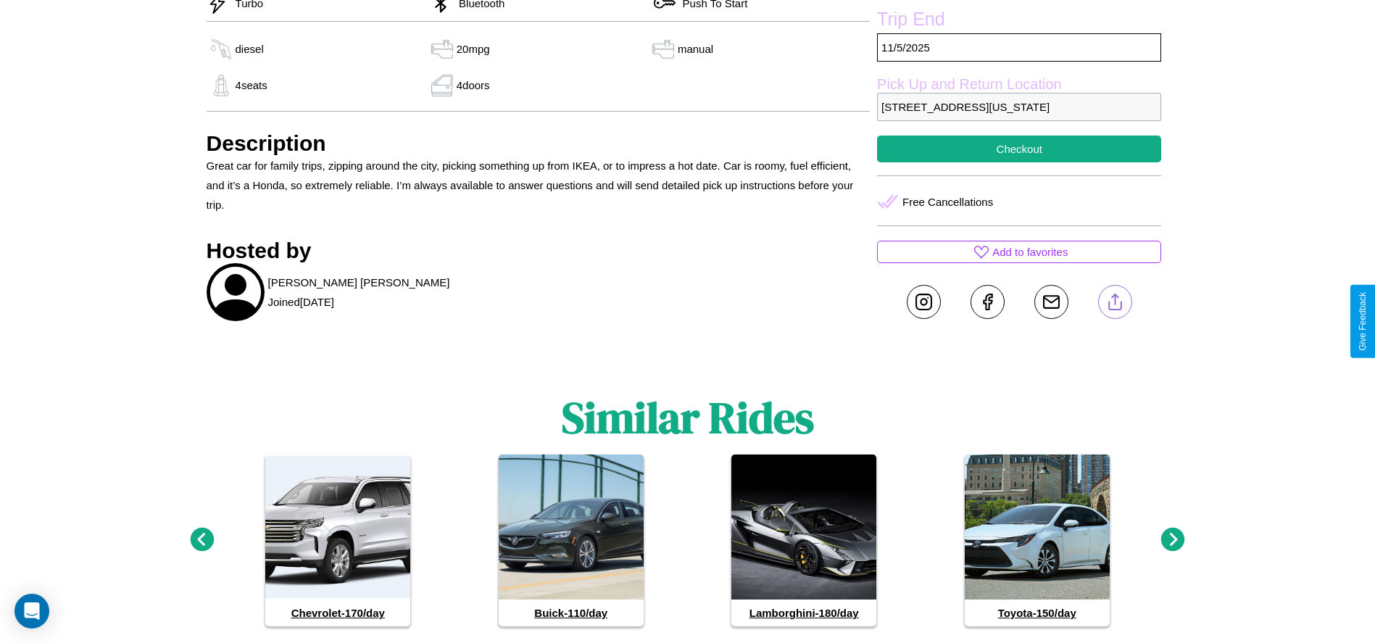
click at [1115, 304] on line at bounding box center [1115, 299] width 0 height 10
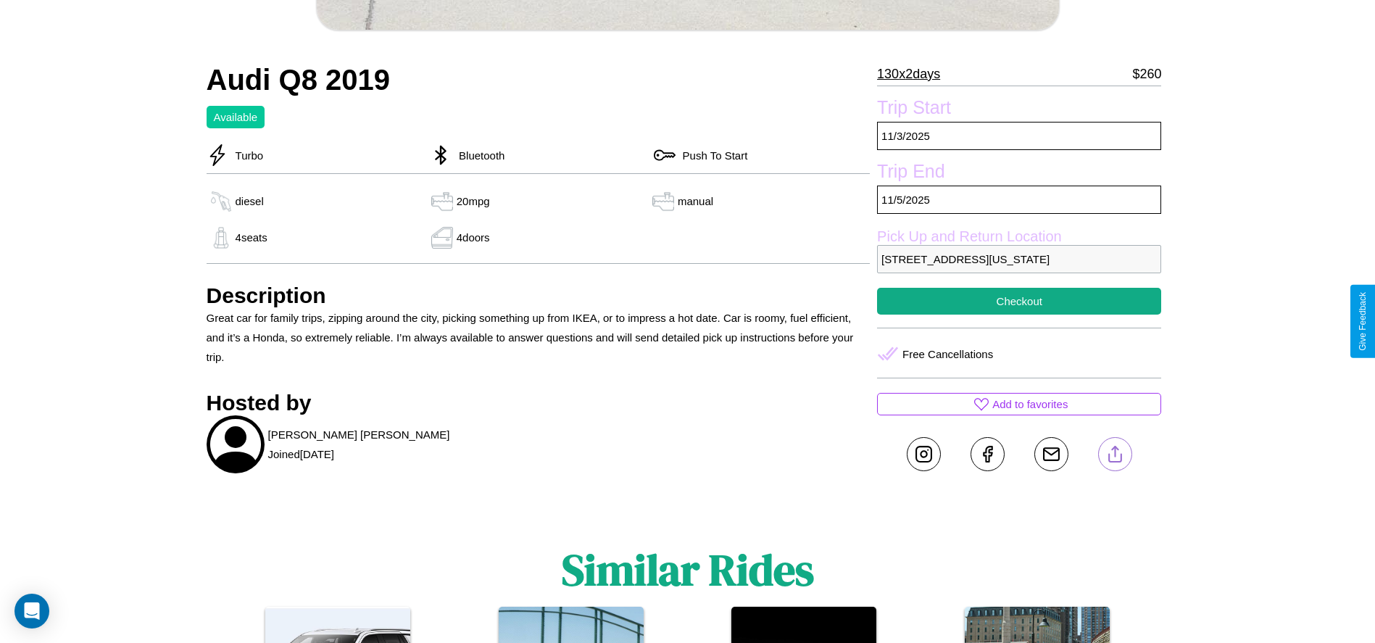
scroll to position [541, 0]
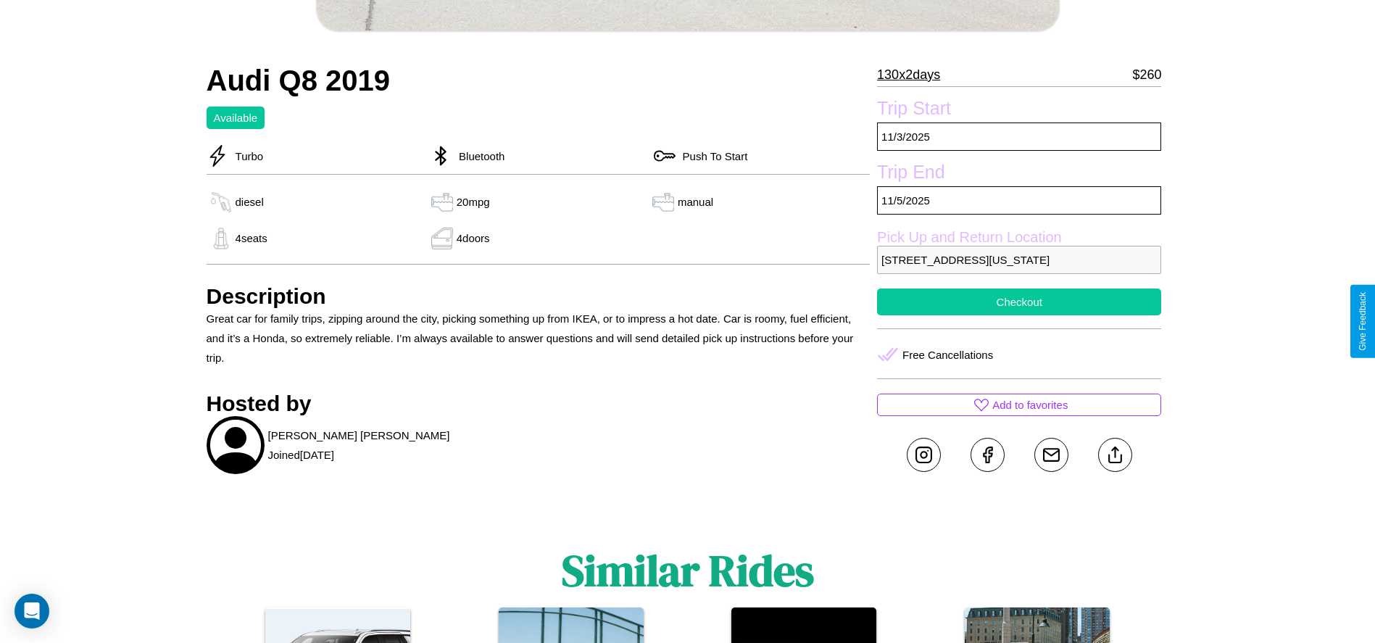
click at [1019, 315] on button "Checkout" at bounding box center [1019, 301] width 284 height 27
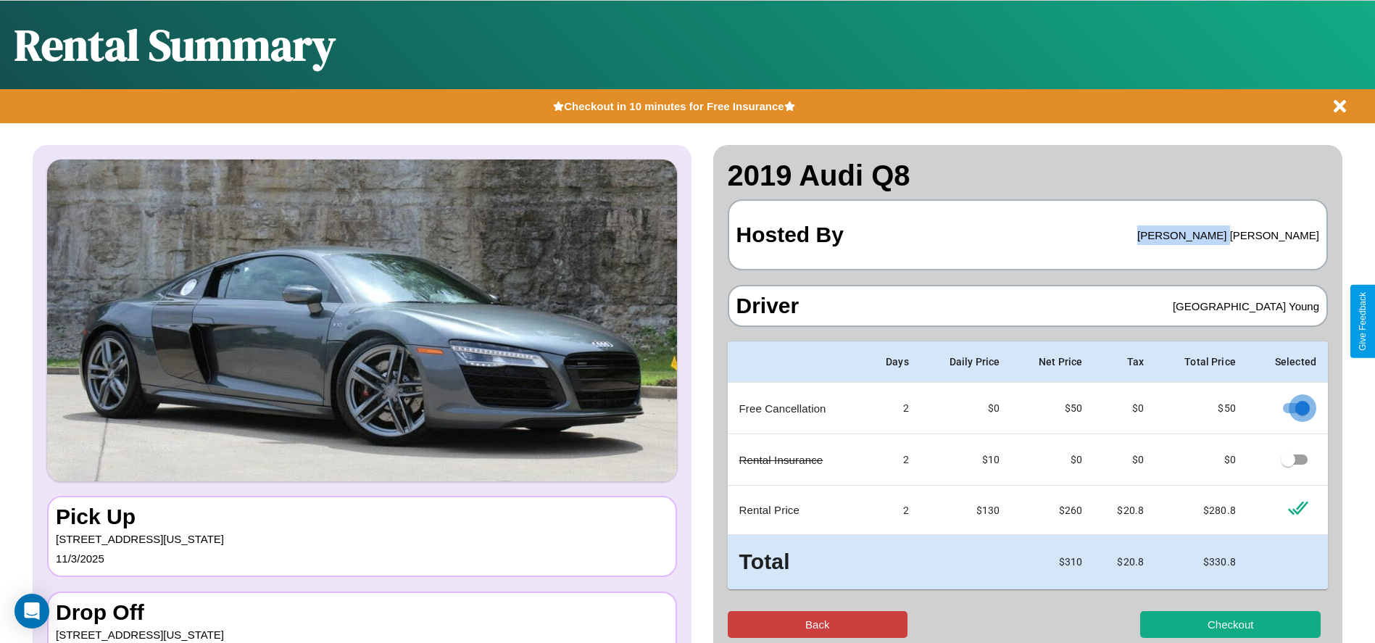
click at [817, 624] on button "Back" at bounding box center [818, 624] width 180 height 27
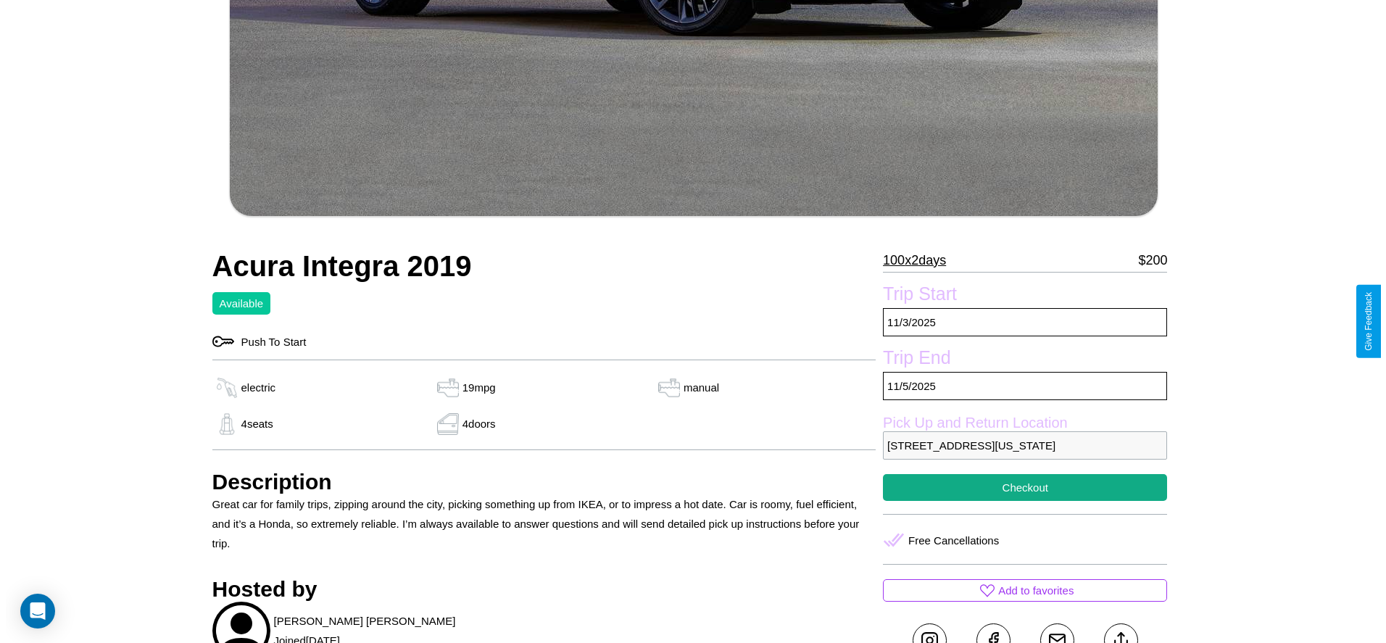
scroll to position [482, 0]
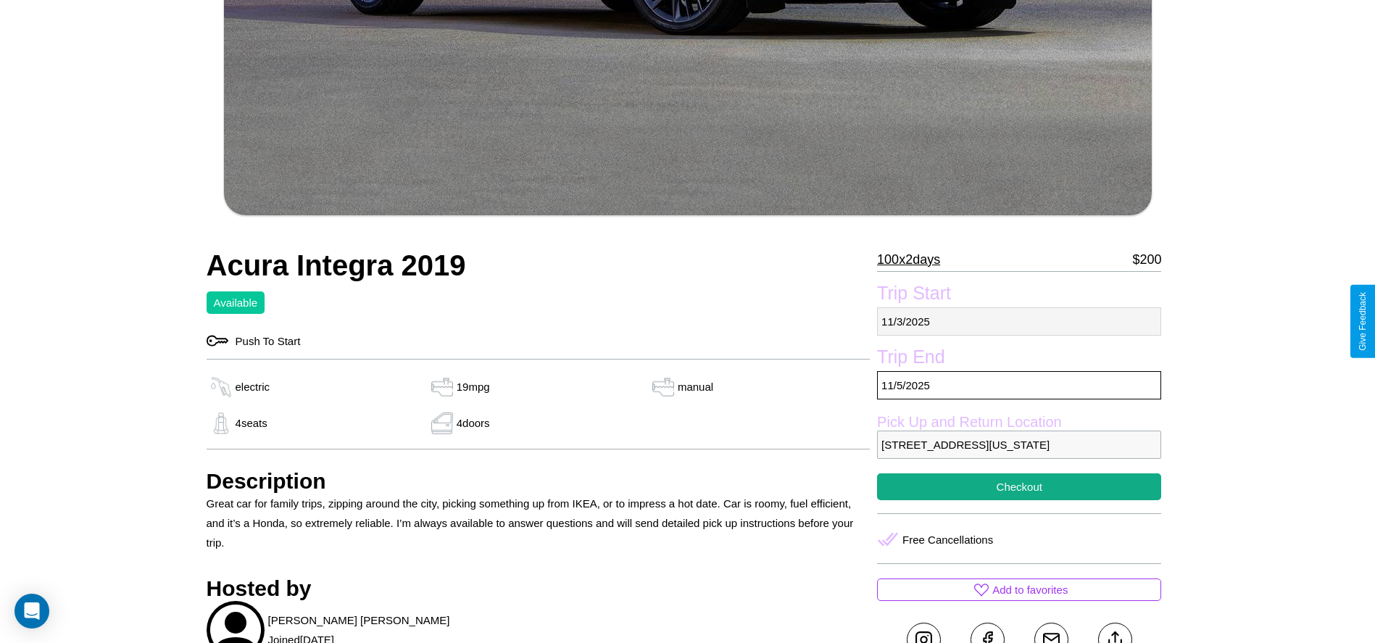
click at [1019, 321] on p "[DATE]" at bounding box center [1019, 321] width 284 height 28
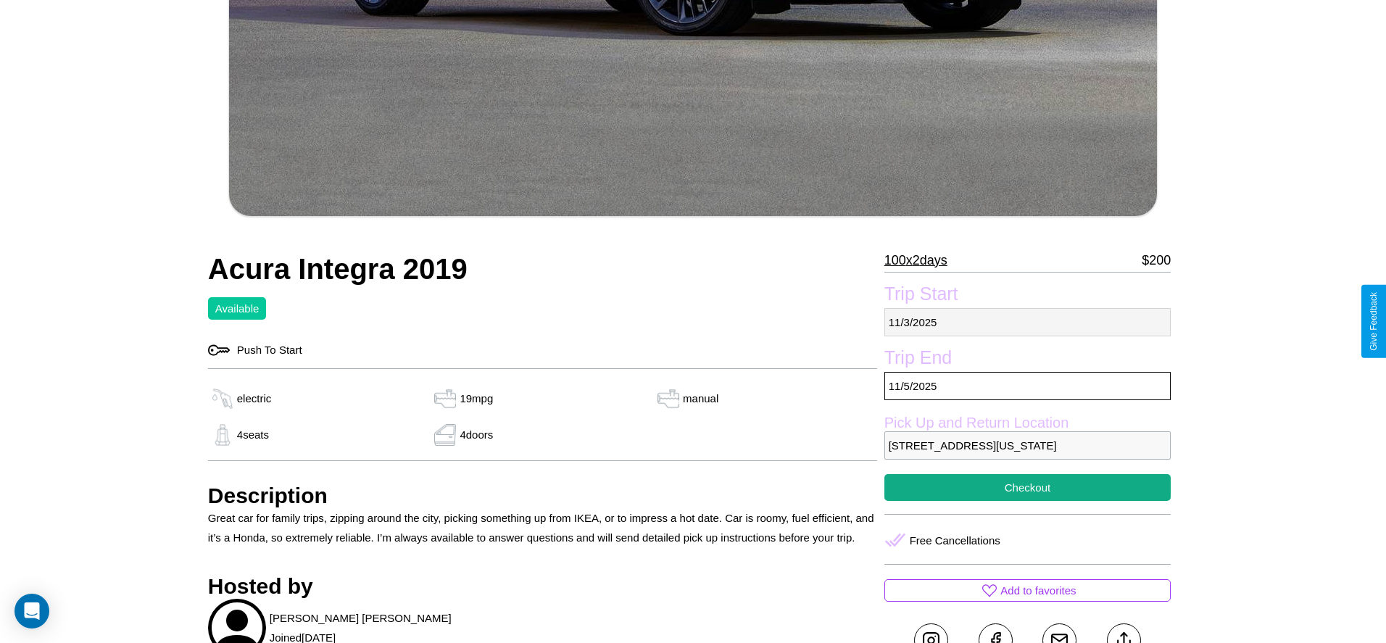
select select "*"
select select "****"
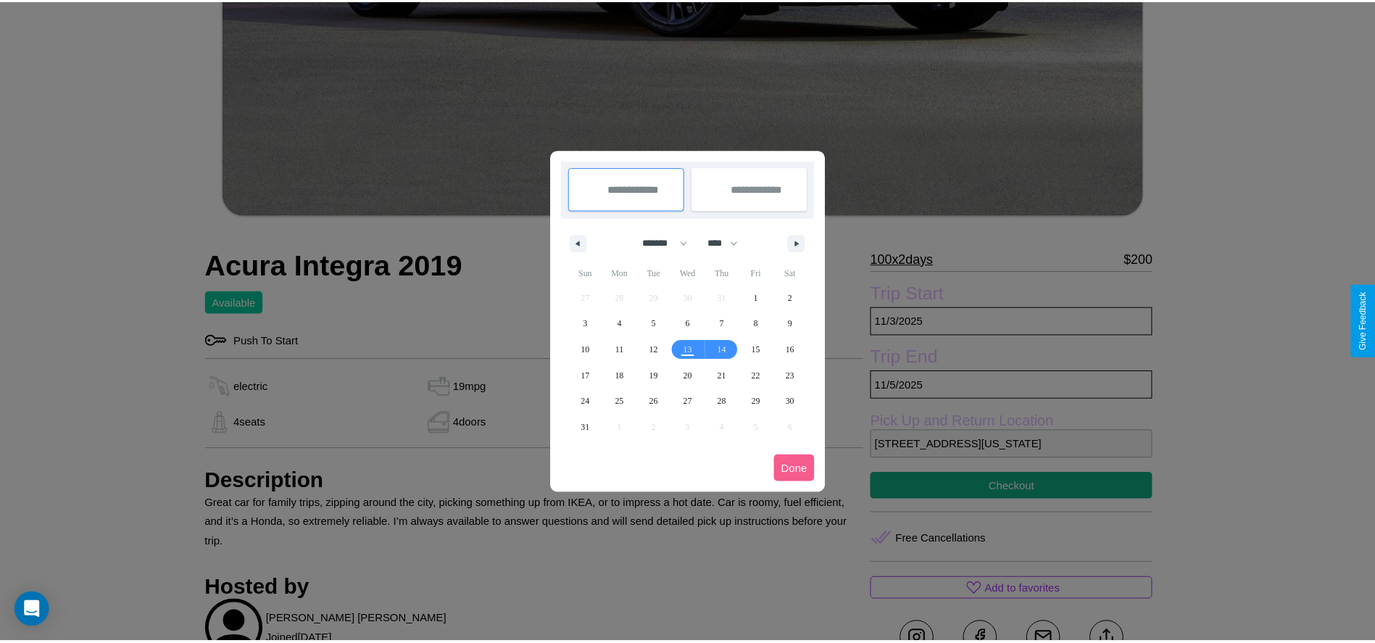
scroll to position [0, 0]
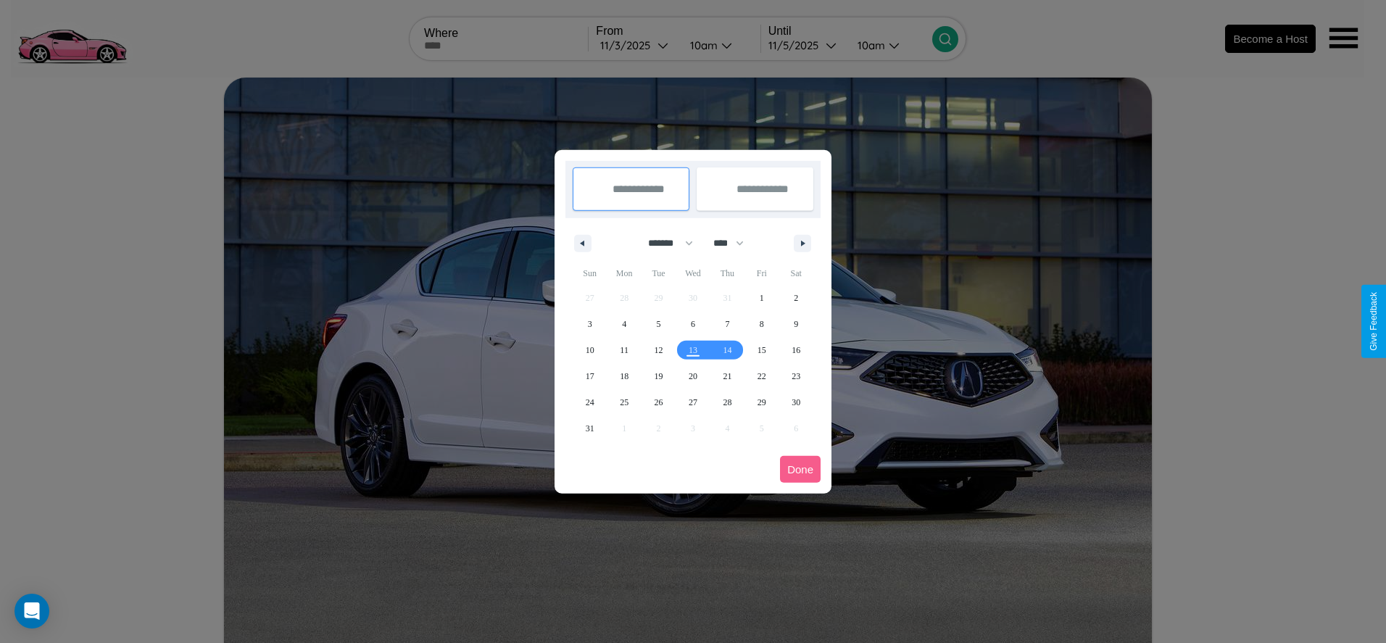
click at [636, 45] on div at bounding box center [693, 321] width 1386 height 643
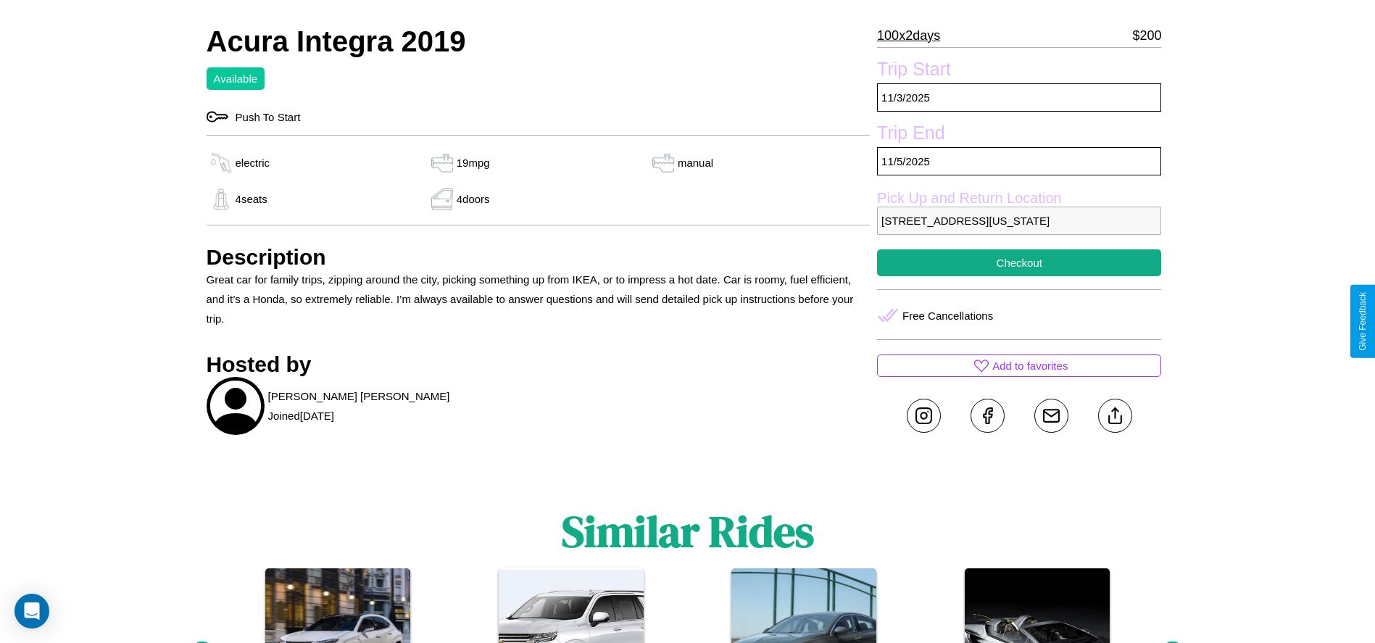
scroll to position [770, 0]
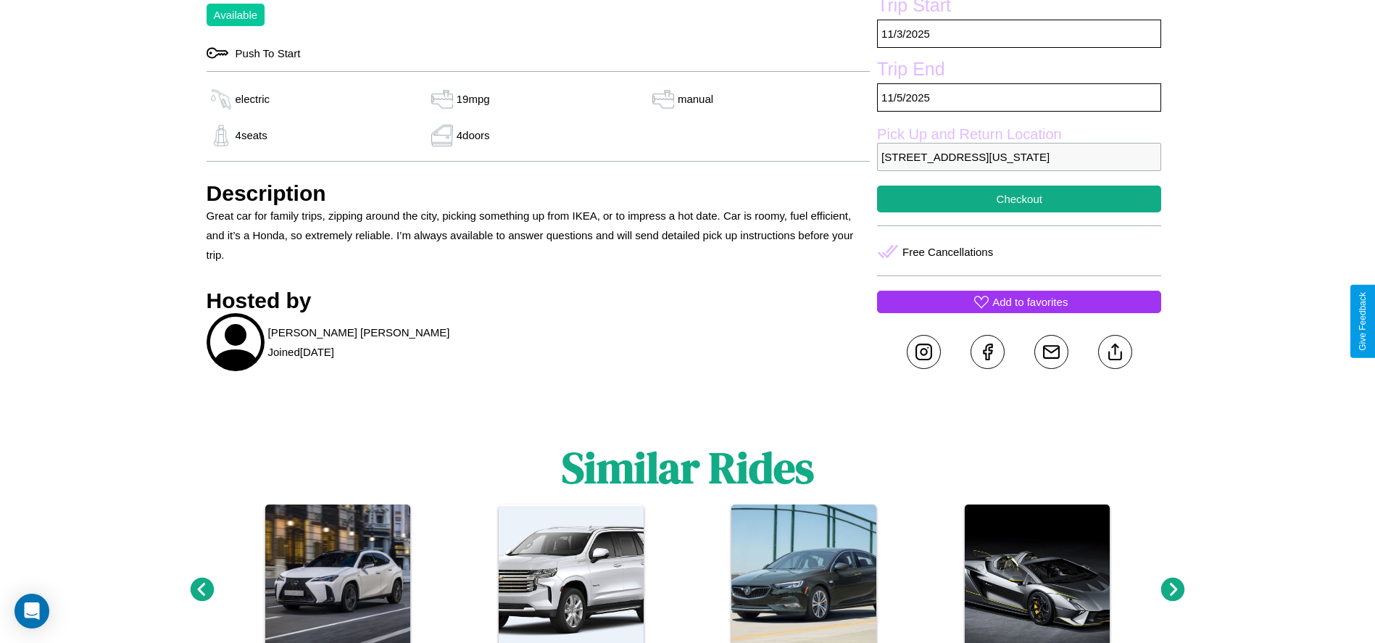
click at [1019, 312] on p "Add to favorites" at bounding box center [1029, 302] width 75 height 20
